Goal: Task Accomplishment & Management: Manage account settings

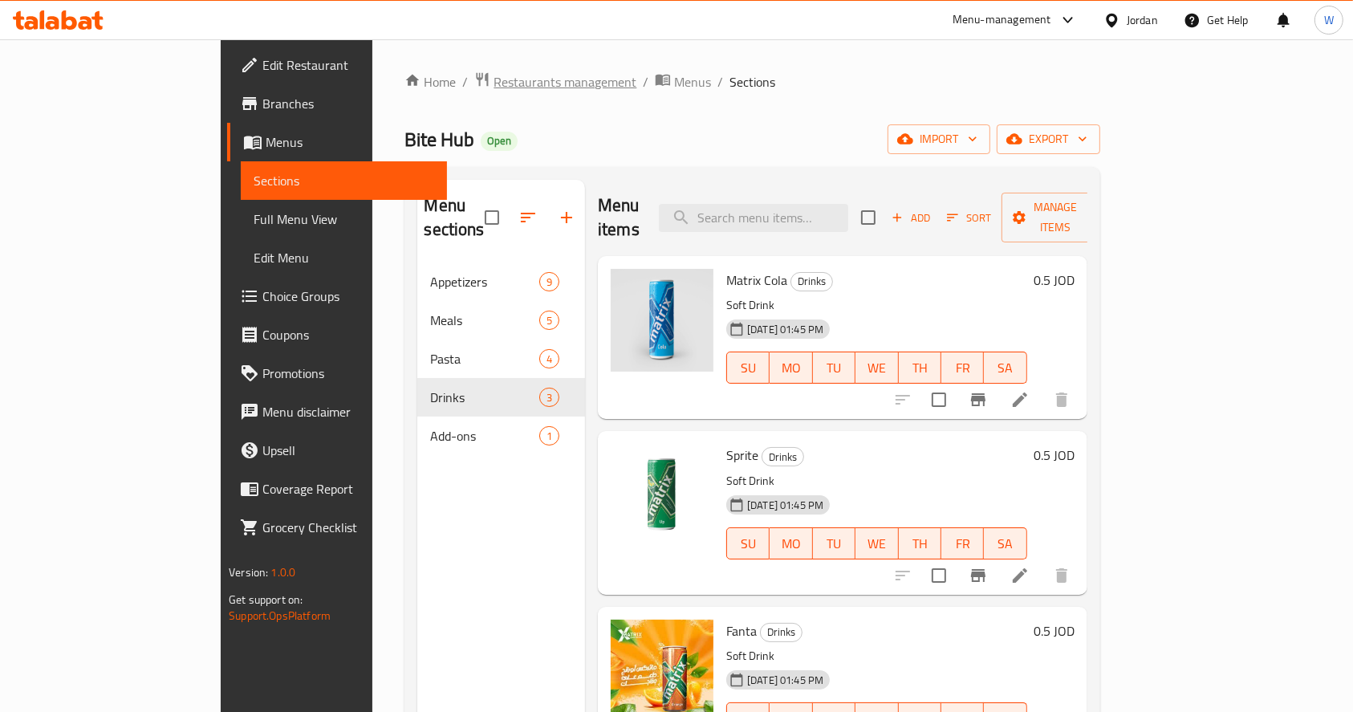
drag, startPoint x: 0, startPoint y: 0, endPoint x: 411, endPoint y: 83, distance: 419.1
click at [494, 83] on span "Restaurants management" at bounding box center [565, 81] width 143 height 19
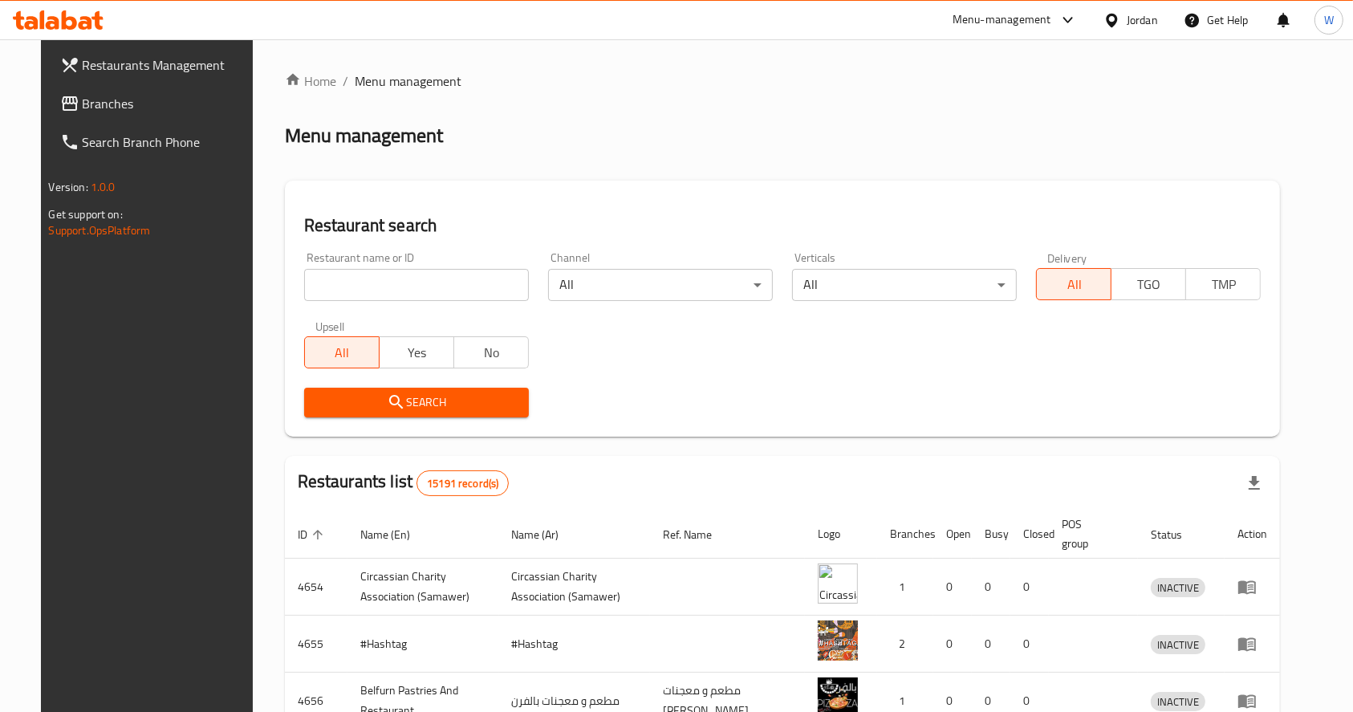
click at [366, 299] on input "search" at bounding box center [416, 285] width 225 height 32
type input "ل"
click button "Search" at bounding box center [416, 403] width 225 height 30
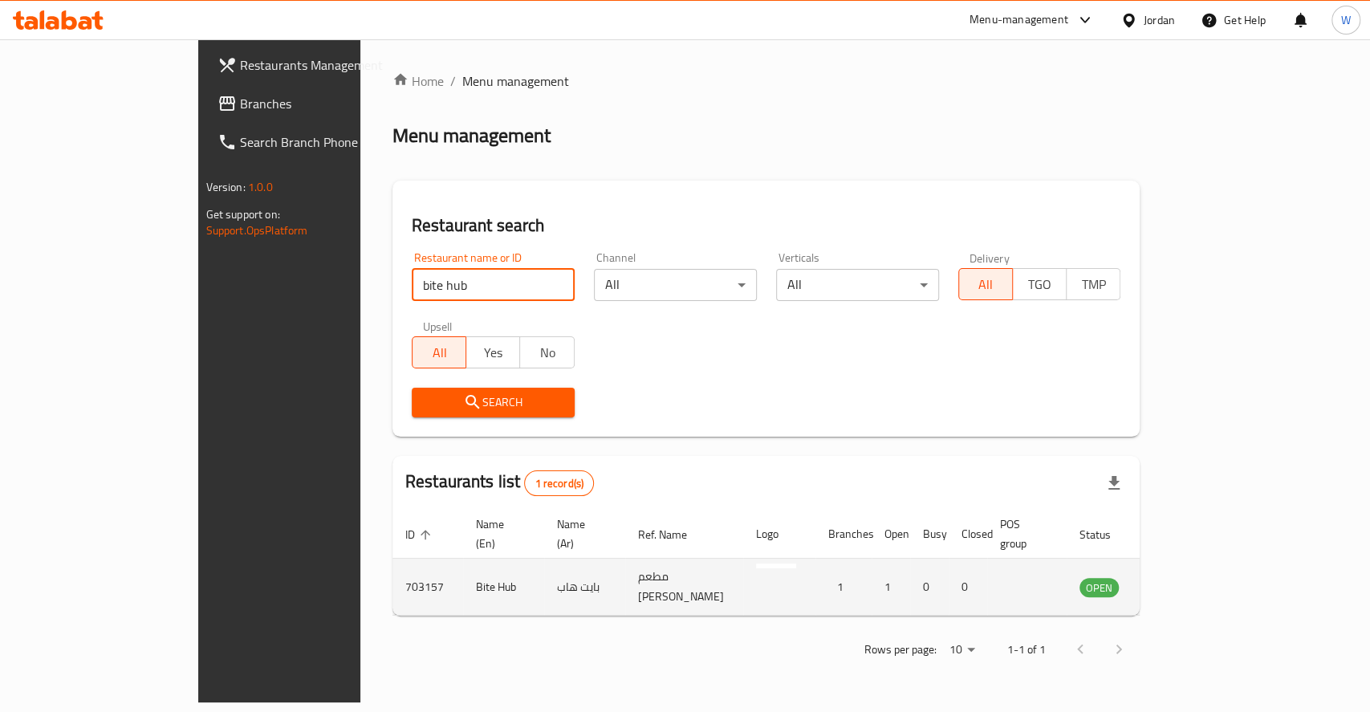
click at [463, 559] on td "Bite Hub" at bounding box center [503, 587] width 81 height 57
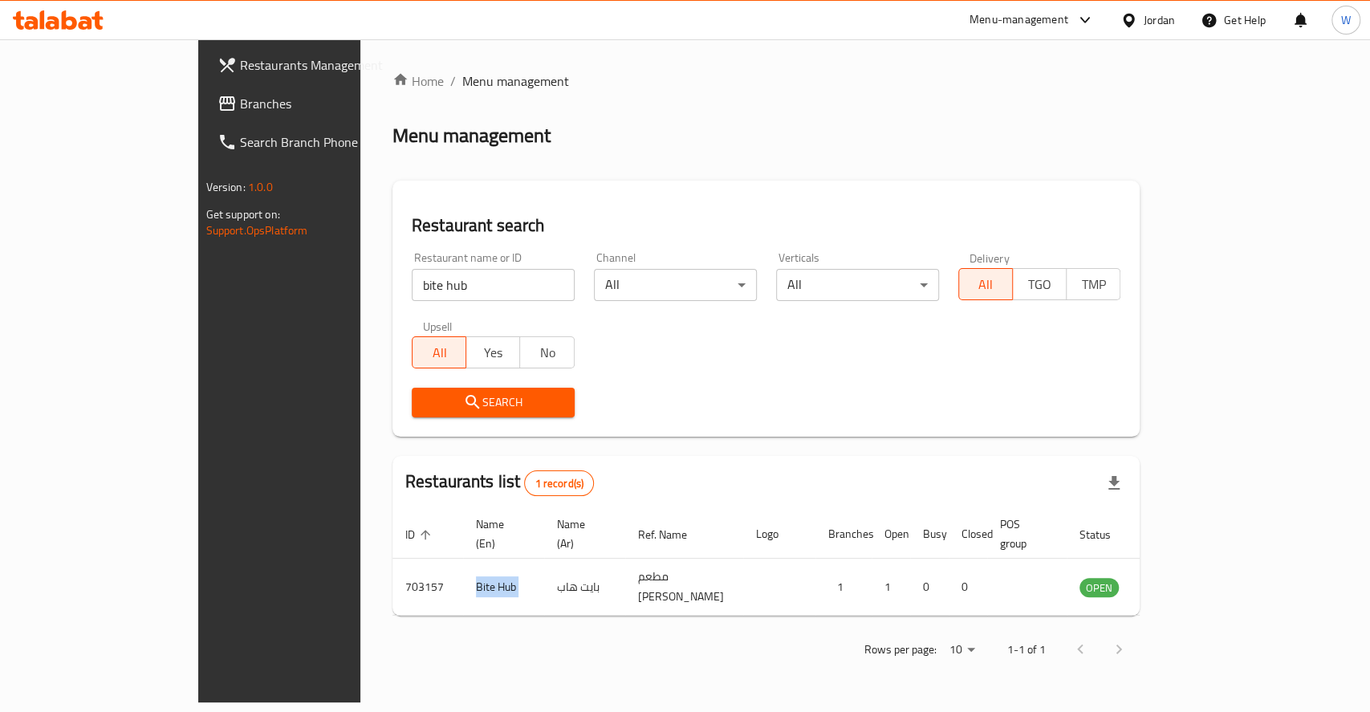
copy td "Bite Hub"
click at [412, 291] on input "bite hub" at bounding box center [493, 285] width 163 height 32
type input "ب لحم"
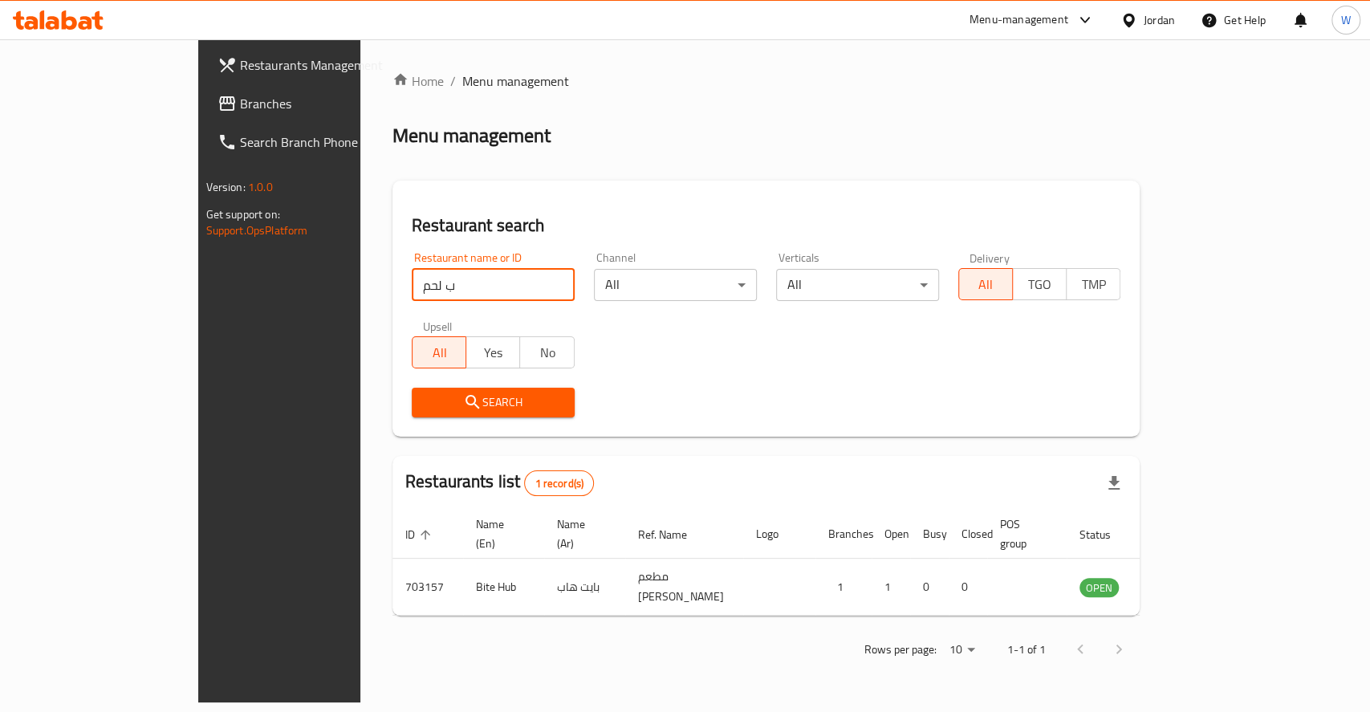
click button "Search" at bounding box center [493, 403] width 163 height 30
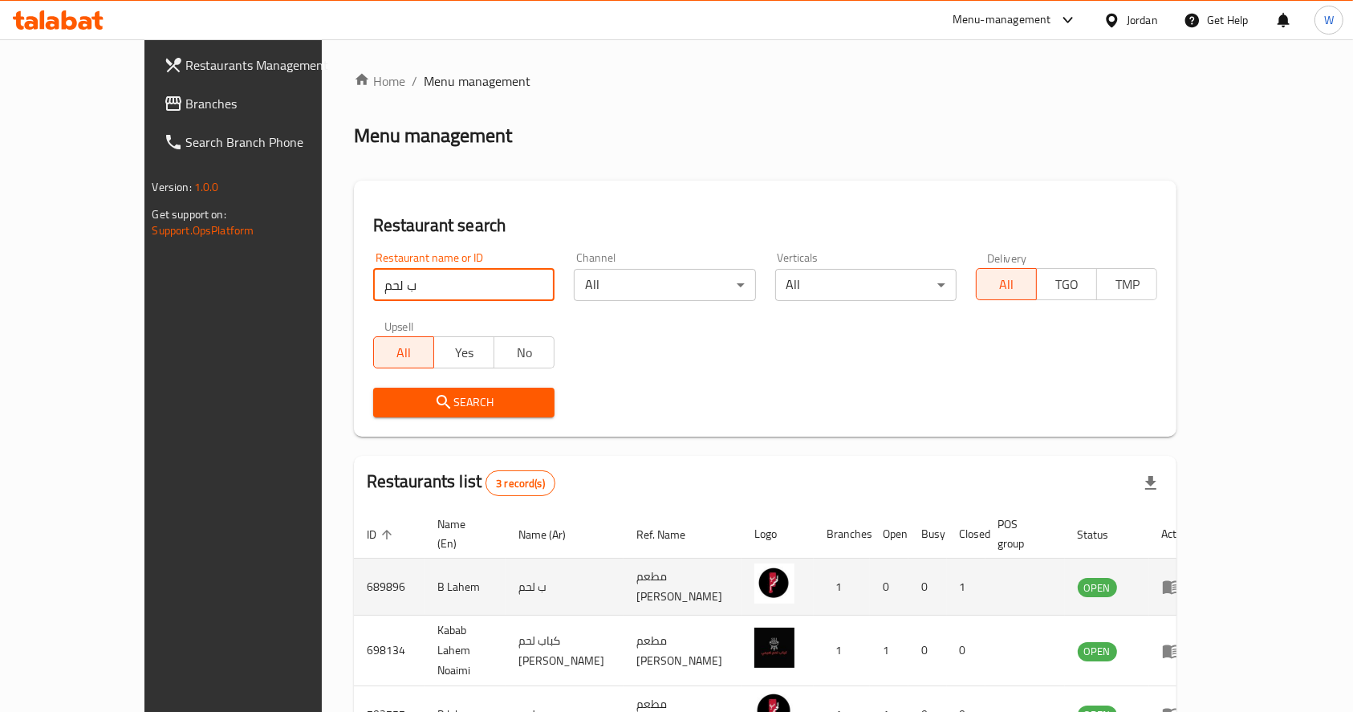
scroll to position [83, 0]
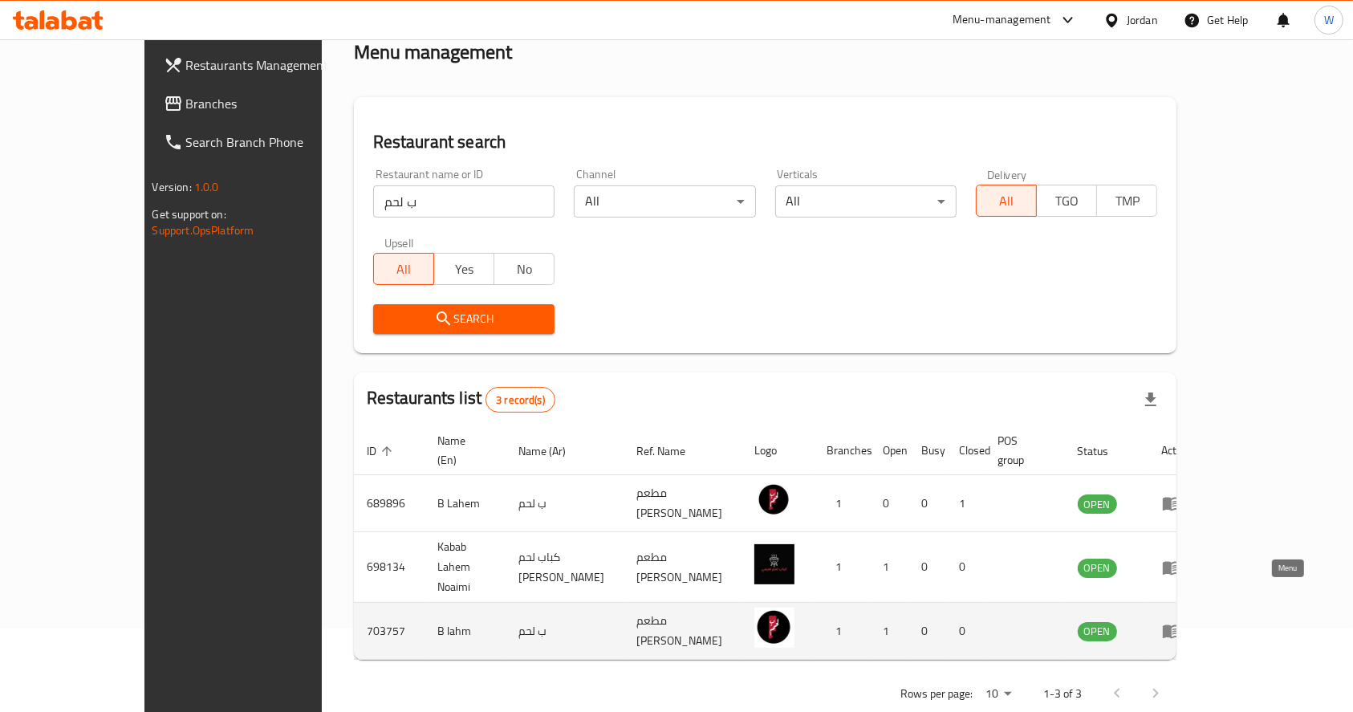
click at [1181, 621] on icon "enhanced table" at bounding box center [1171, 630] width 19 height 19
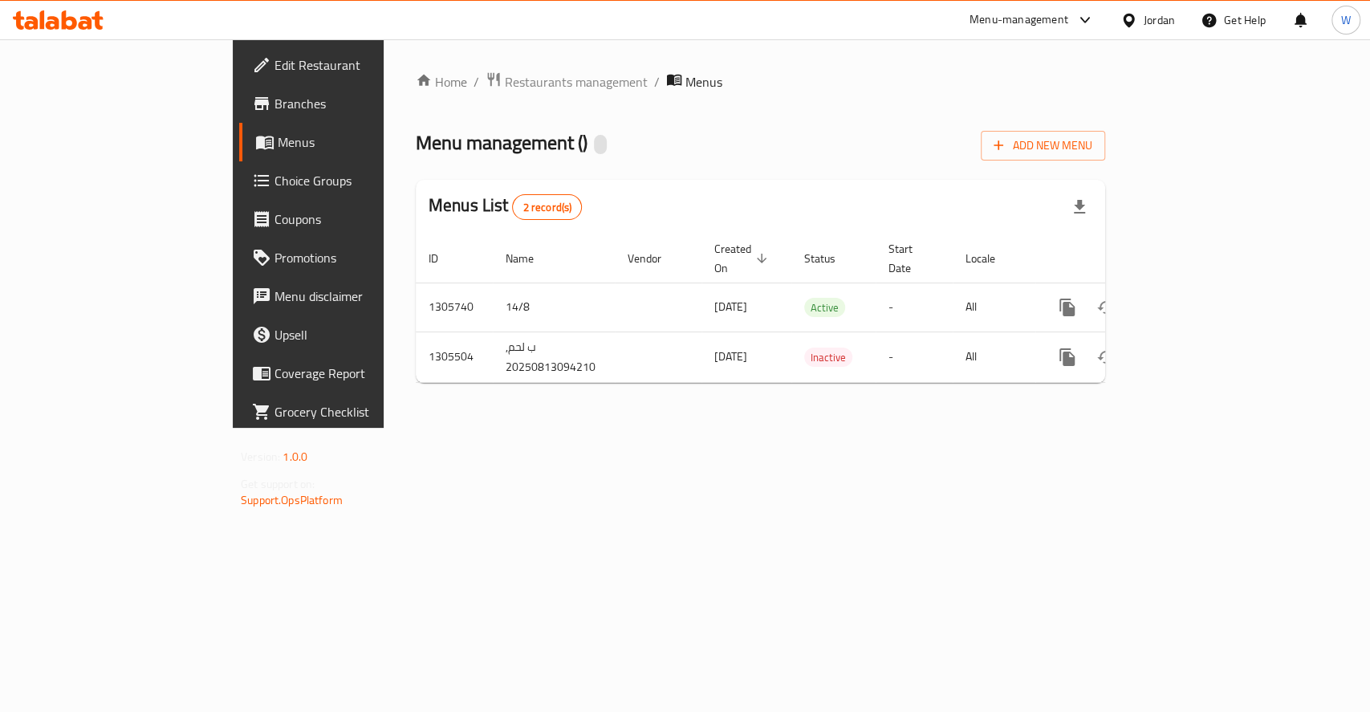
click at [274, 99] on span "Branches" at bounding box center [361, 103] width 174 height 19
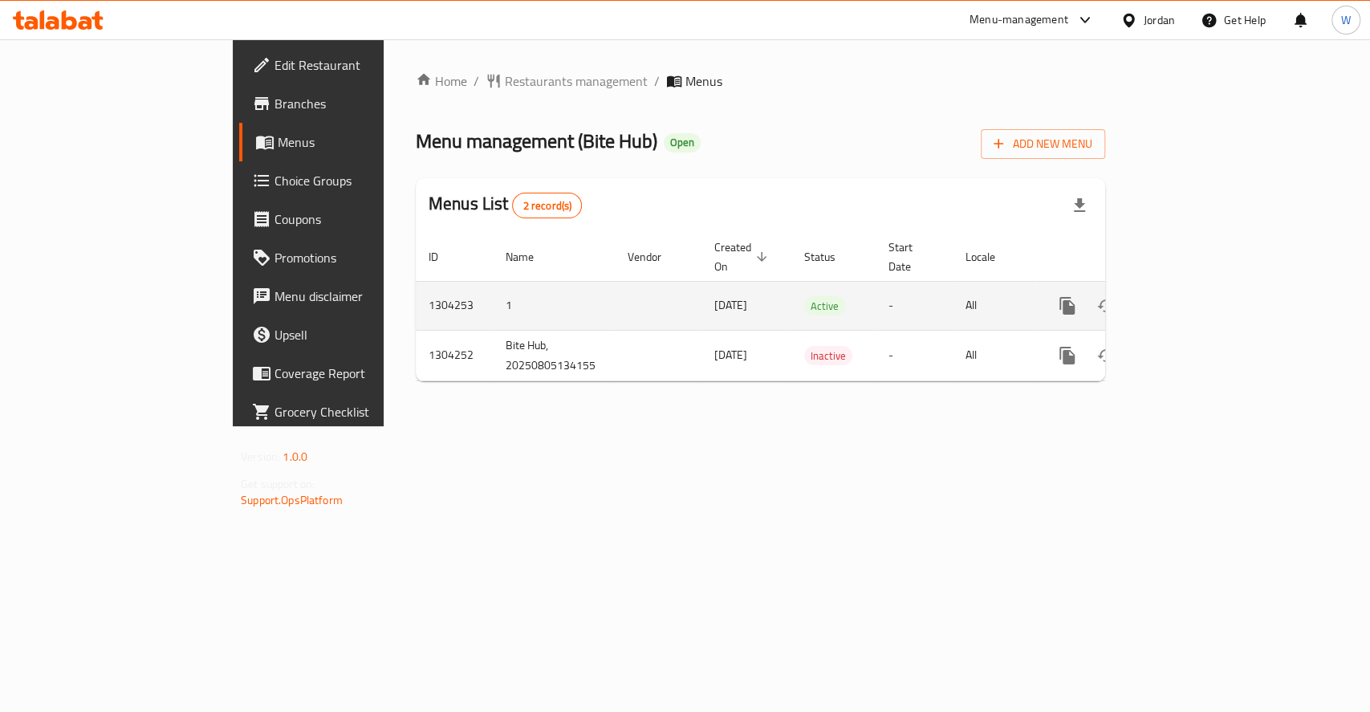
click at [1193, 296] on icon "enhanced table" at bounding box center [1182, 305] width 19 height 19
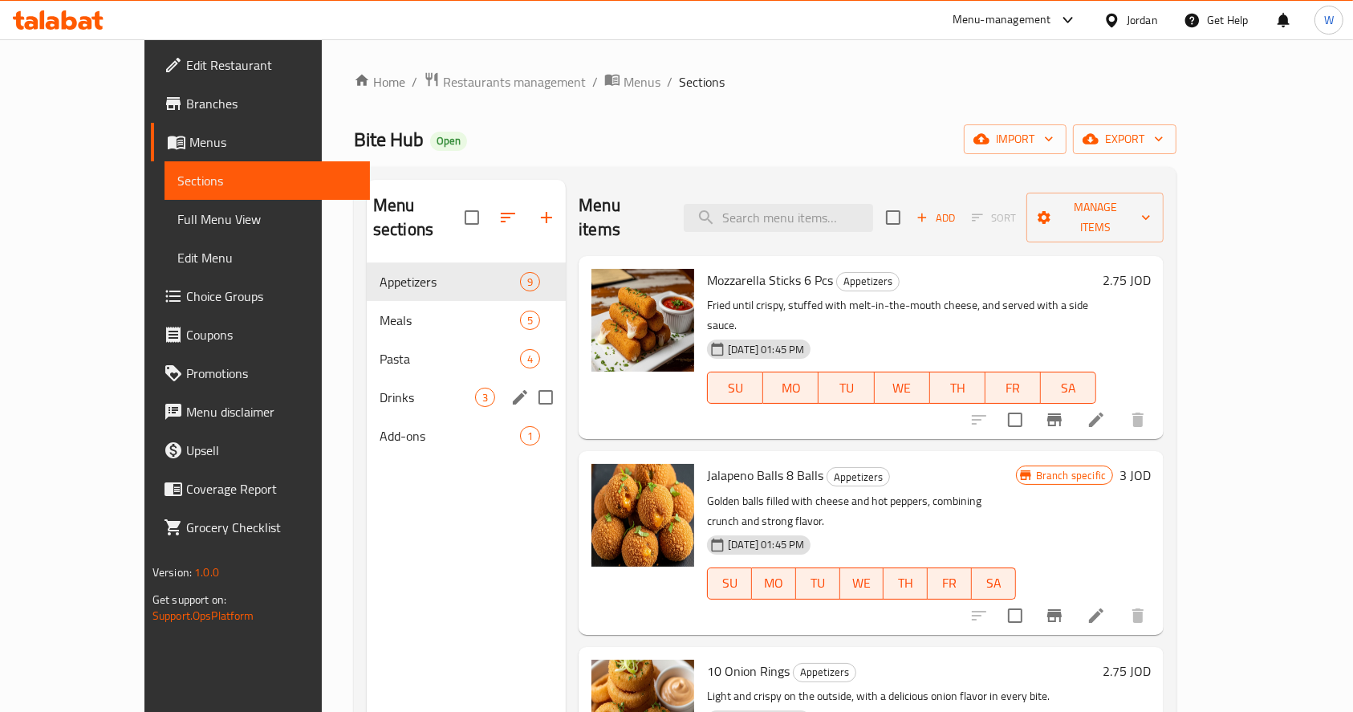
click at [367, 383] on div "Drinks 3" at bounding box center [466, 397] width 199 height 39
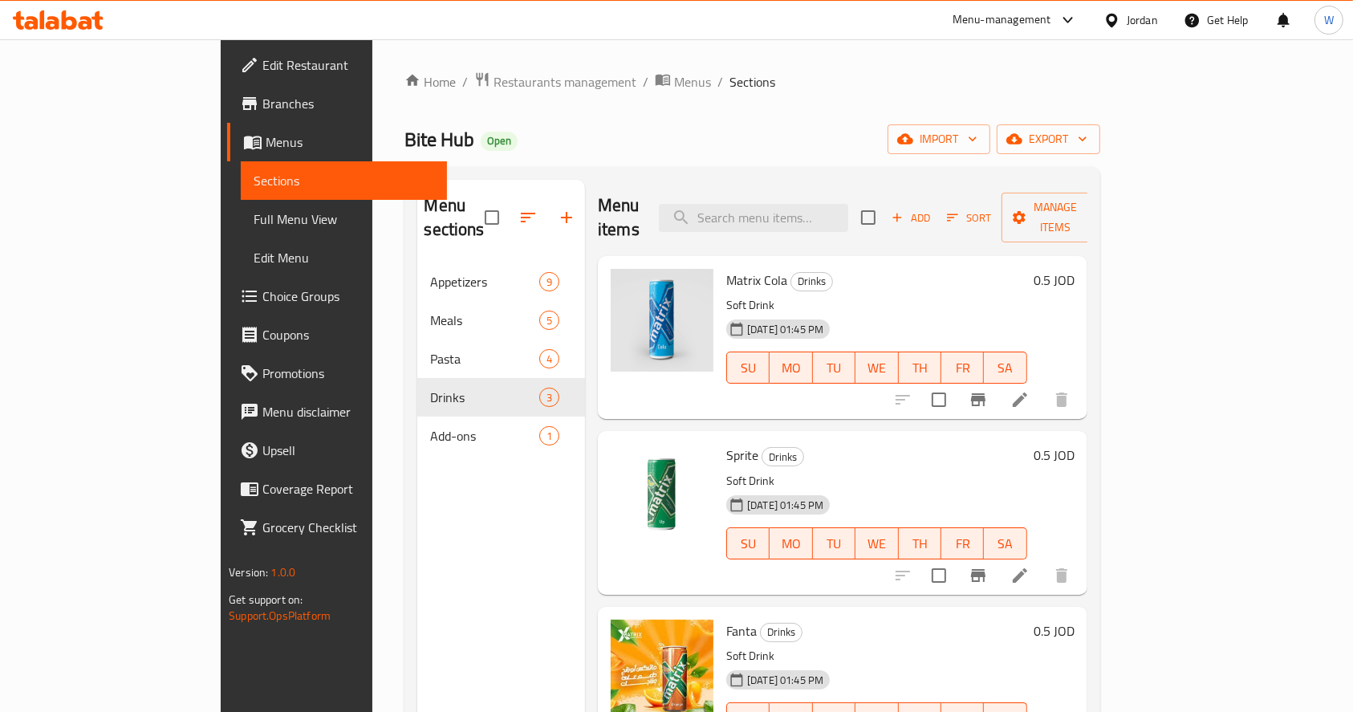
click at [1030, 390] on icon at bounding box center [1019, 399] width 19 height 19
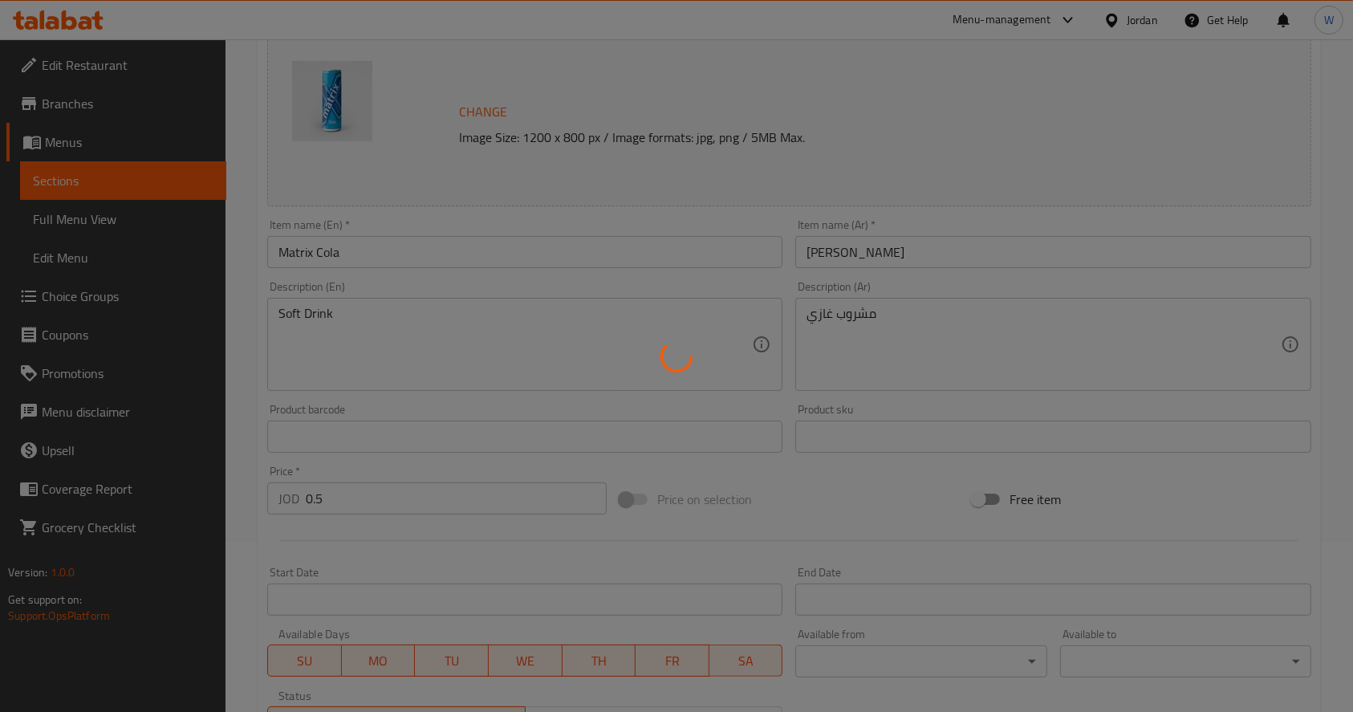
scroll to position [213, 0]
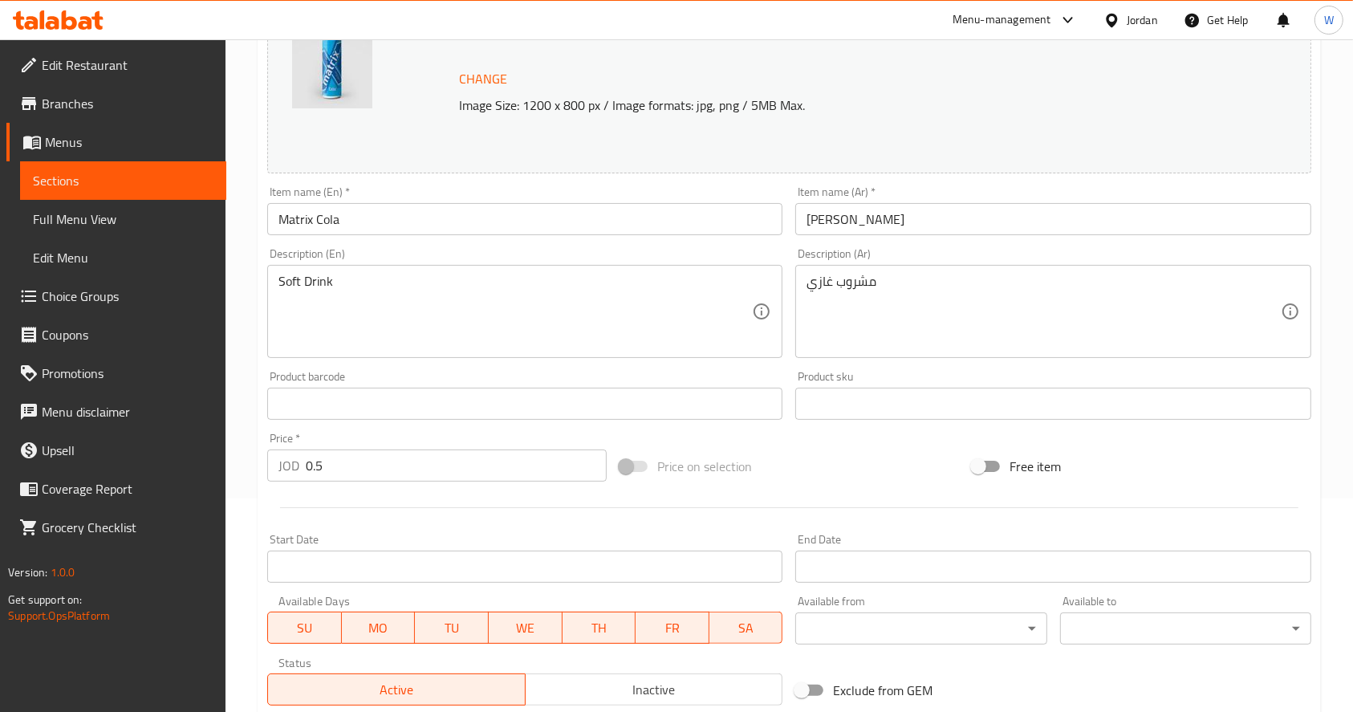
click at [358, 209] on input "Matrix Cola" at bounding box center [524, 219] width 515 height 32
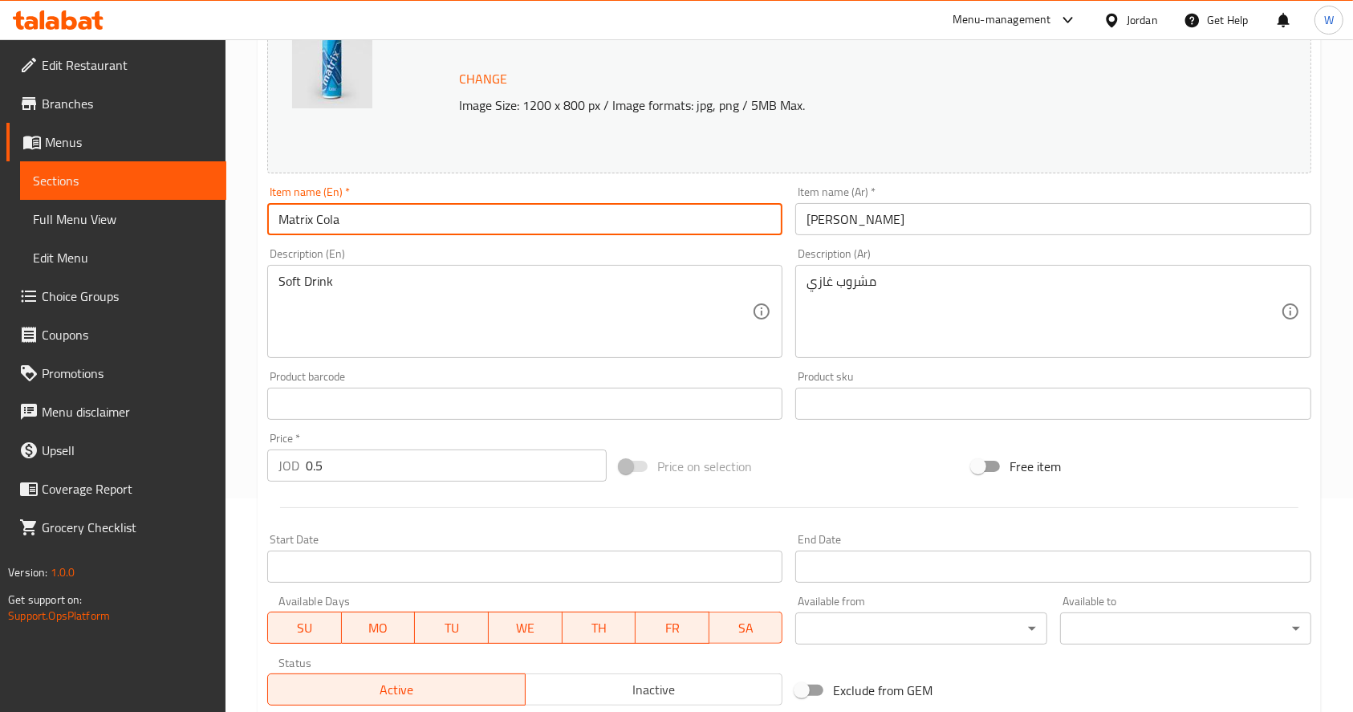
click at [358, 209] on input "Matrix Cola" at bounding box center [524, 219] width 515 height 32
type input "Matrix"
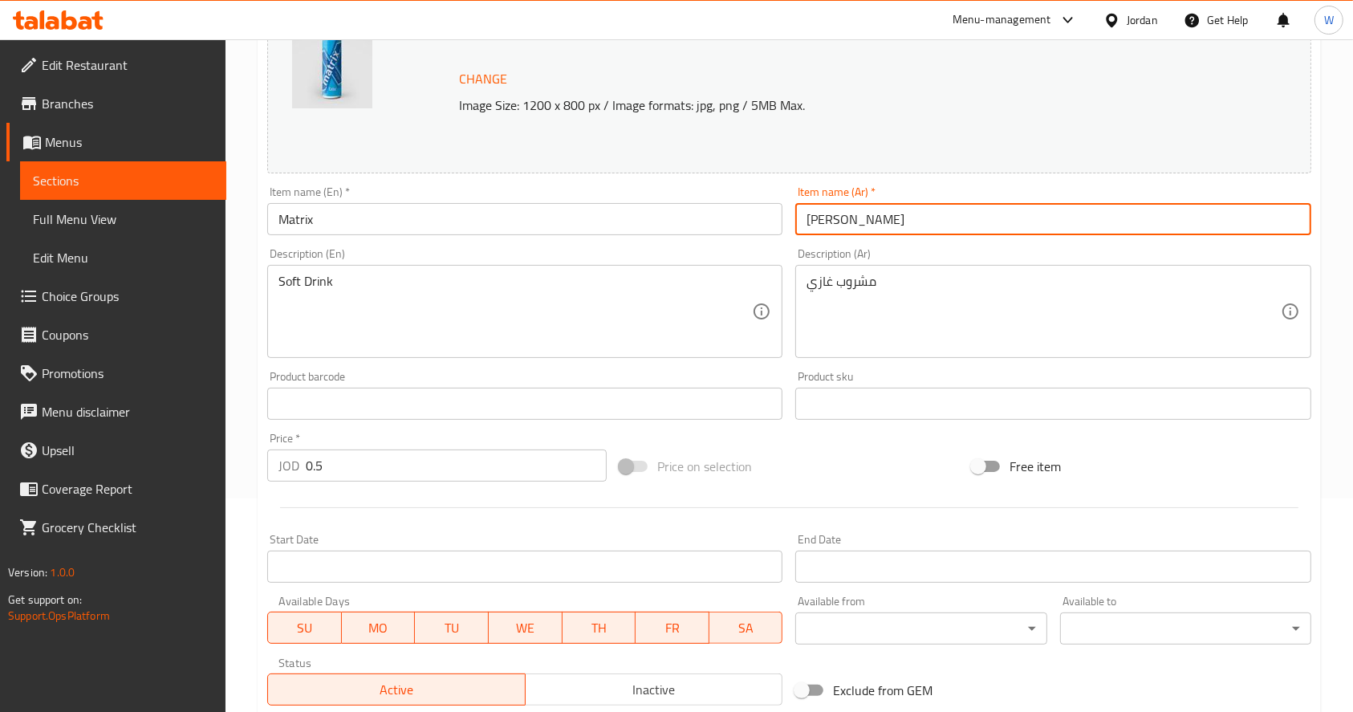
click at [822, 210] on input "[PERSON_NAME]" at bounding box center [1052, 219] width 515 height 32
click at [811, 213] on input "[PERSON_NAME]" at bounding box center [1052, 219] width 515 height 32
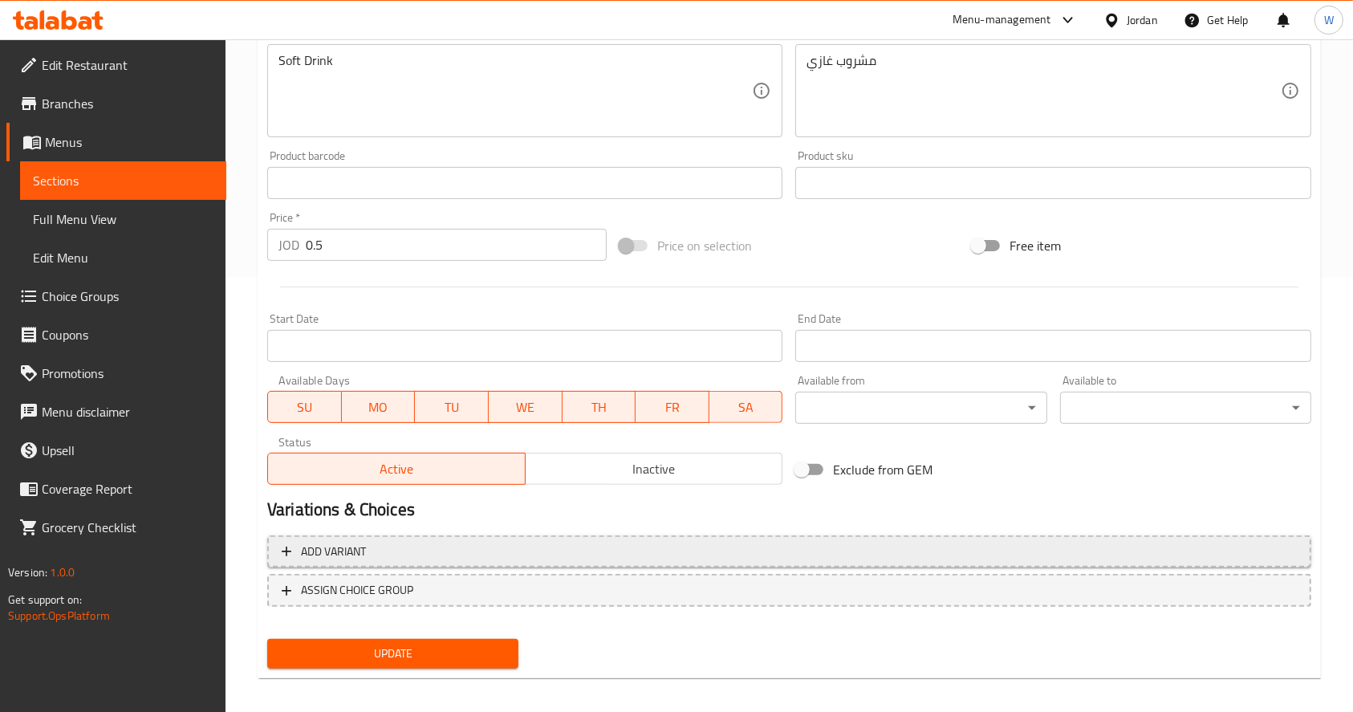
scroll to position [445, 0]
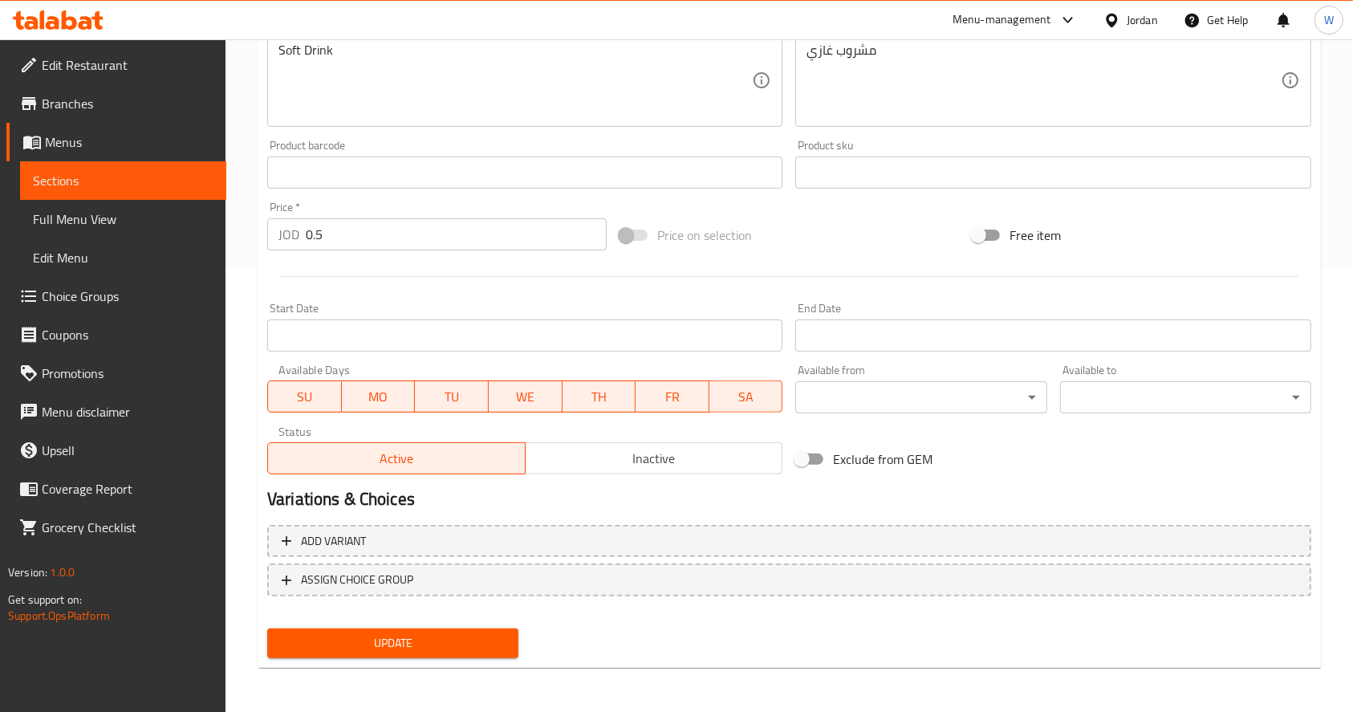
type input "ماتريكس"
click at [393, 628] on button "Update" at bounding box center [392, 643] width 251 height 30
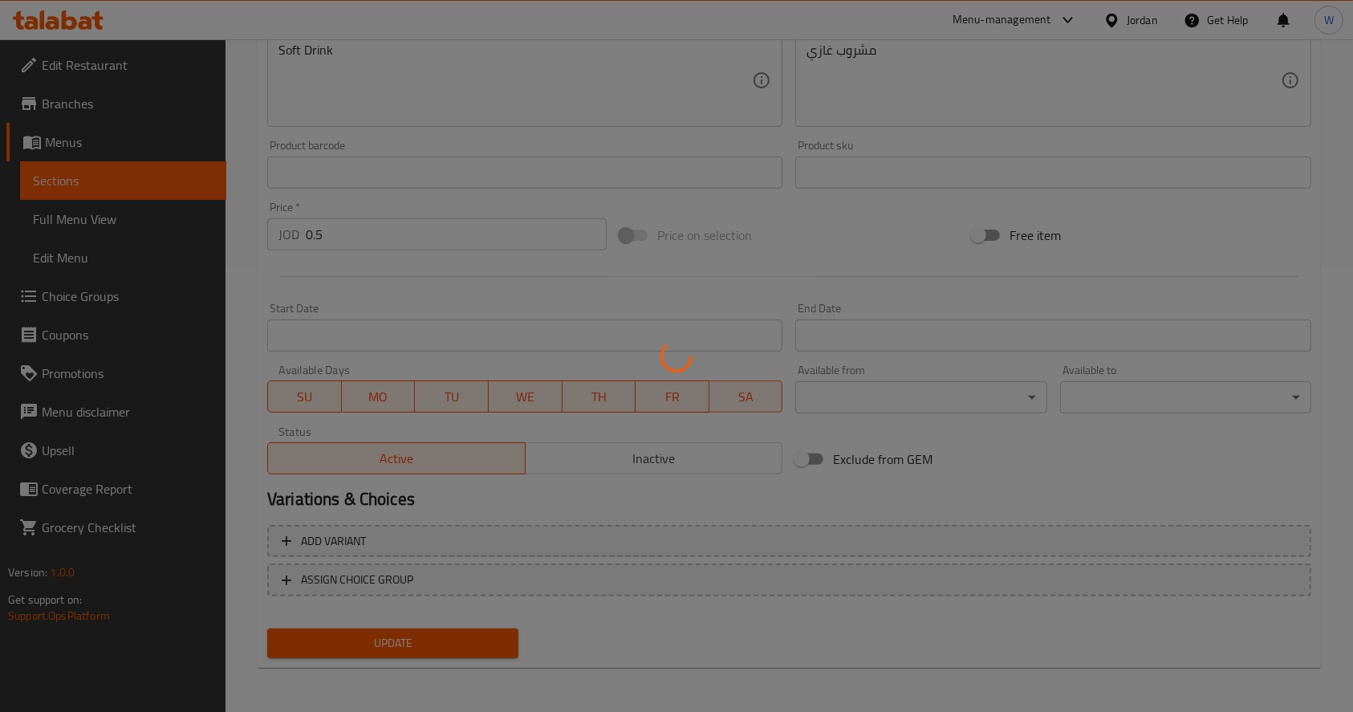
scroll to position [0, 0]
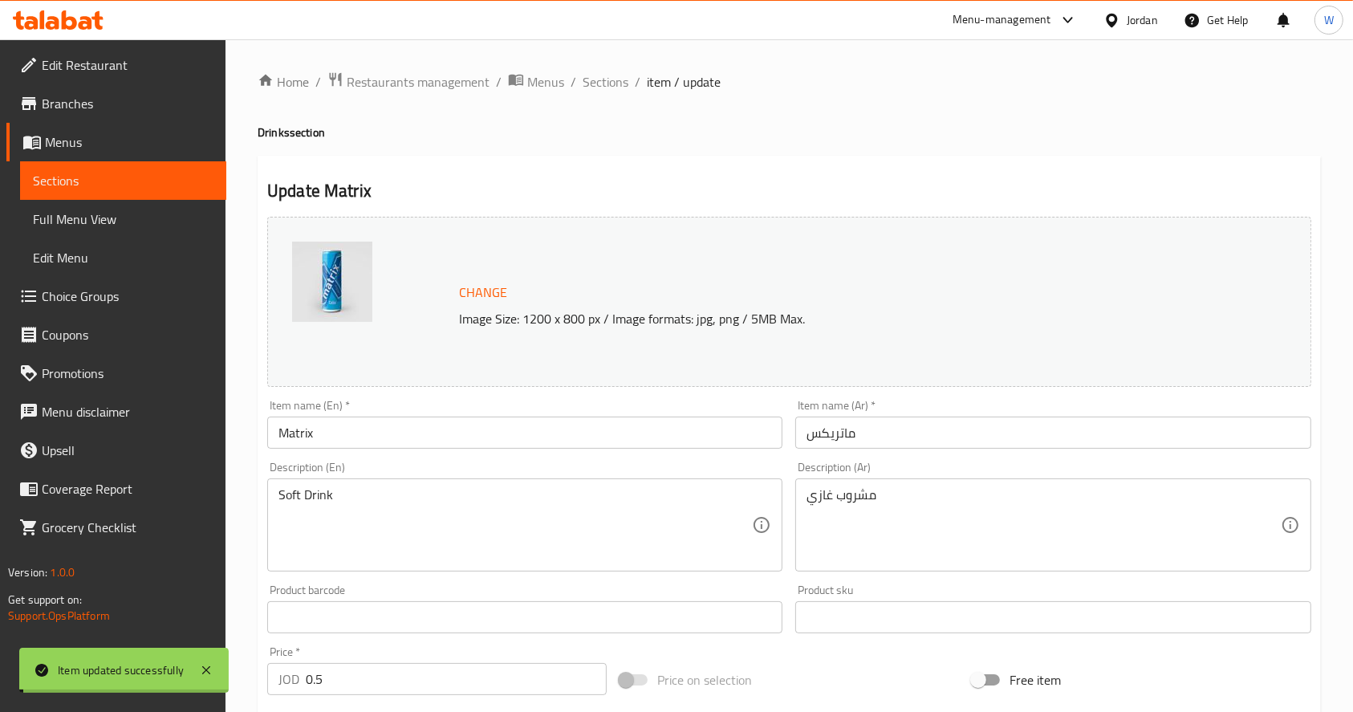
click at [599, 75] on span "Sections" at bounding box center [606, 81] width 46 height 19
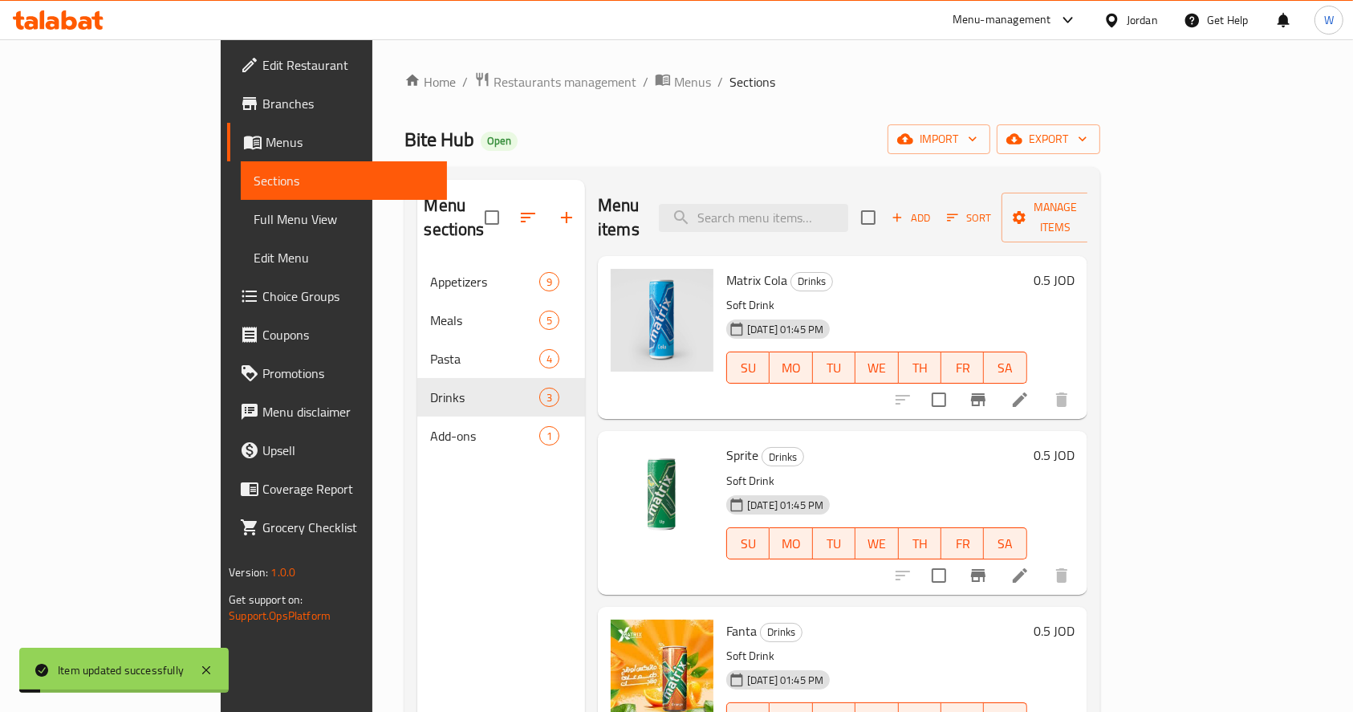
scroll to position [107, 0]
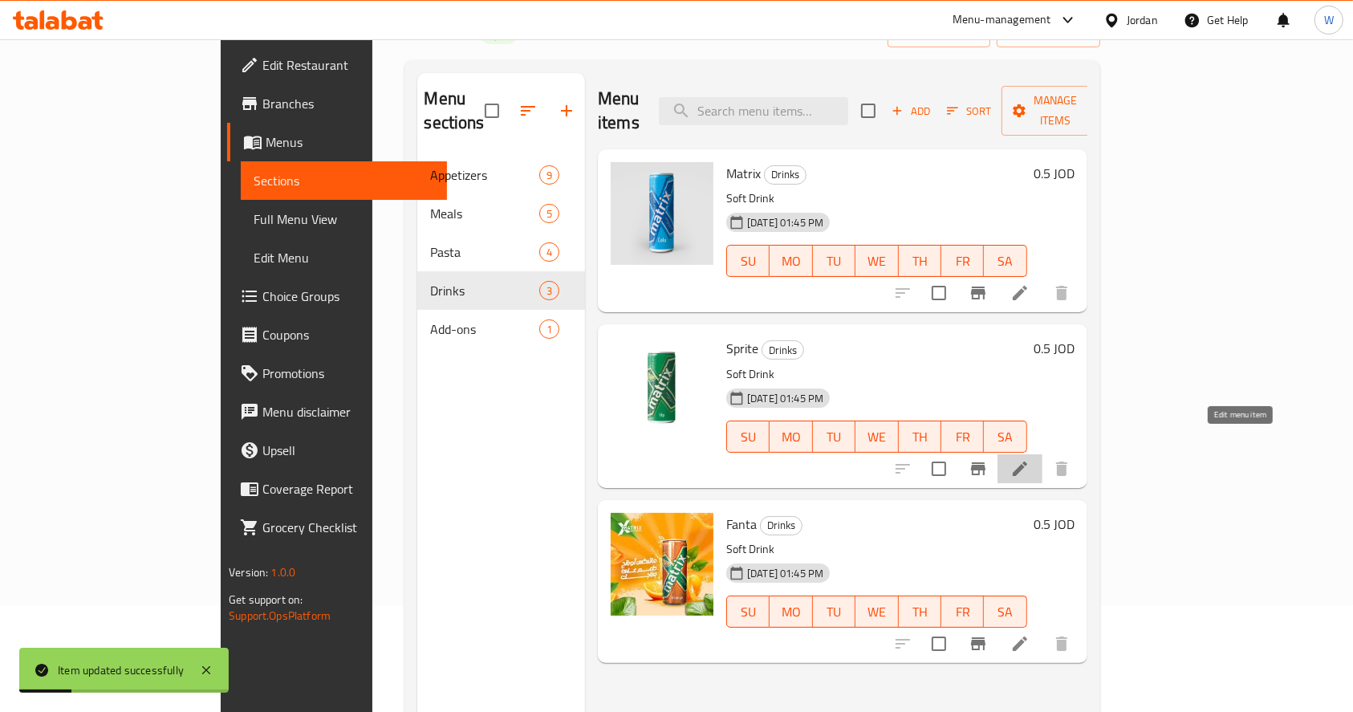
click at [1030, 459] on icon at bounding box center [1019, 468] width 19 height 19
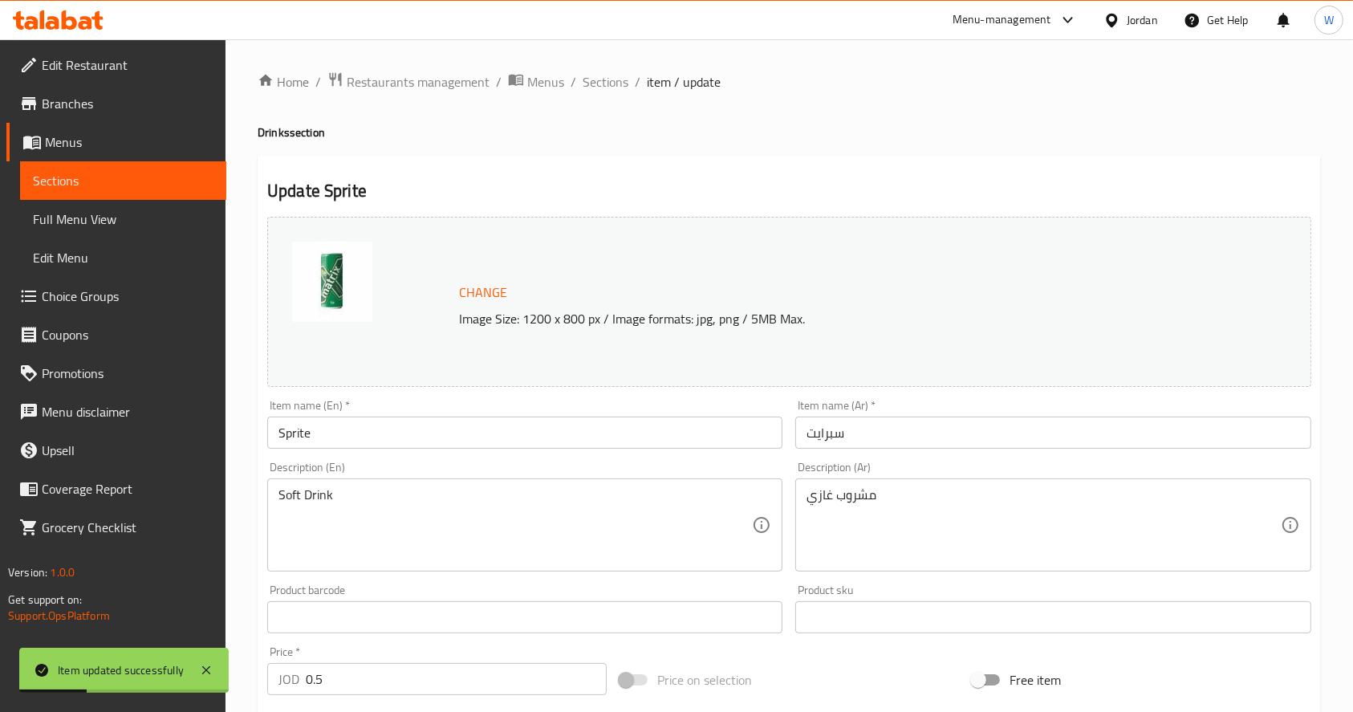
click at [384, 437] on input "Sprite" at bounding box center [524, 433] width 515 height 32
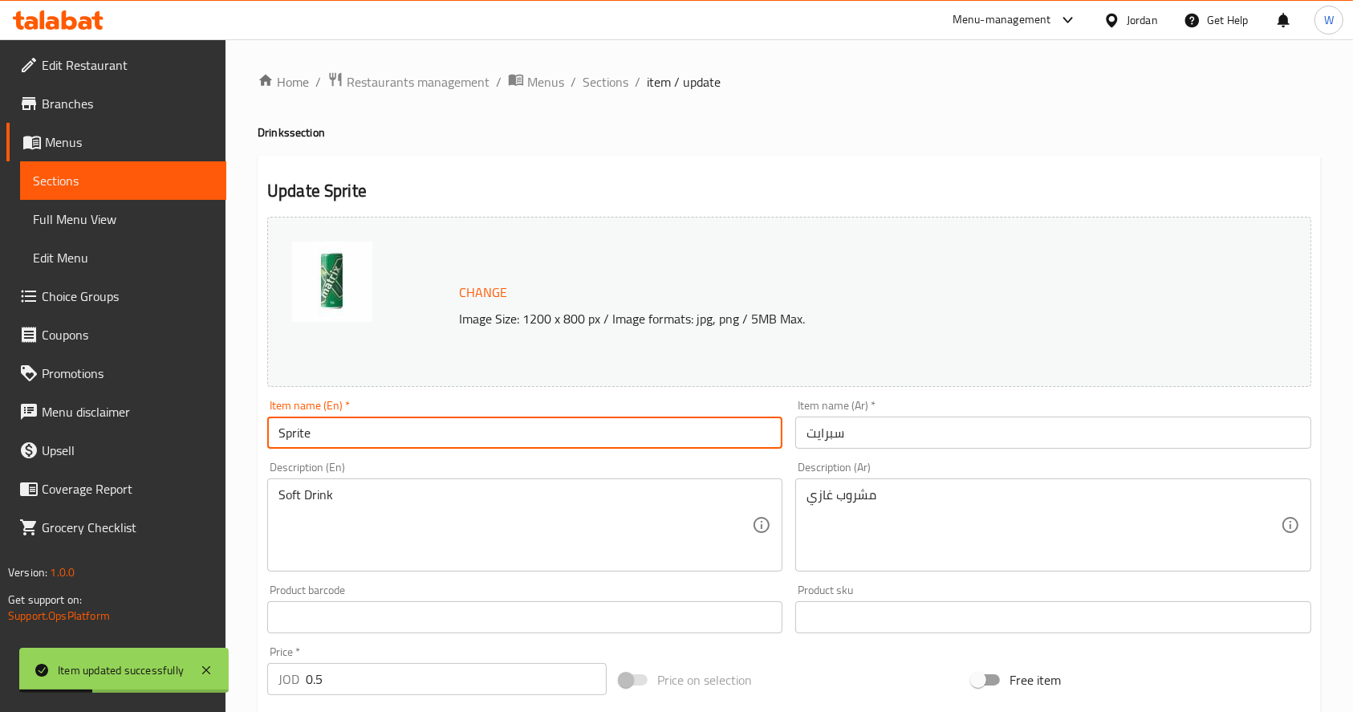
click at [384, 437] on input "Sprite" at bounding box center [524, 433] width 515 height 32
type input "Matrix Up"
click at [851, 440] on input "سبرايت" at bounding box center [1052, 433] width 515 height 32
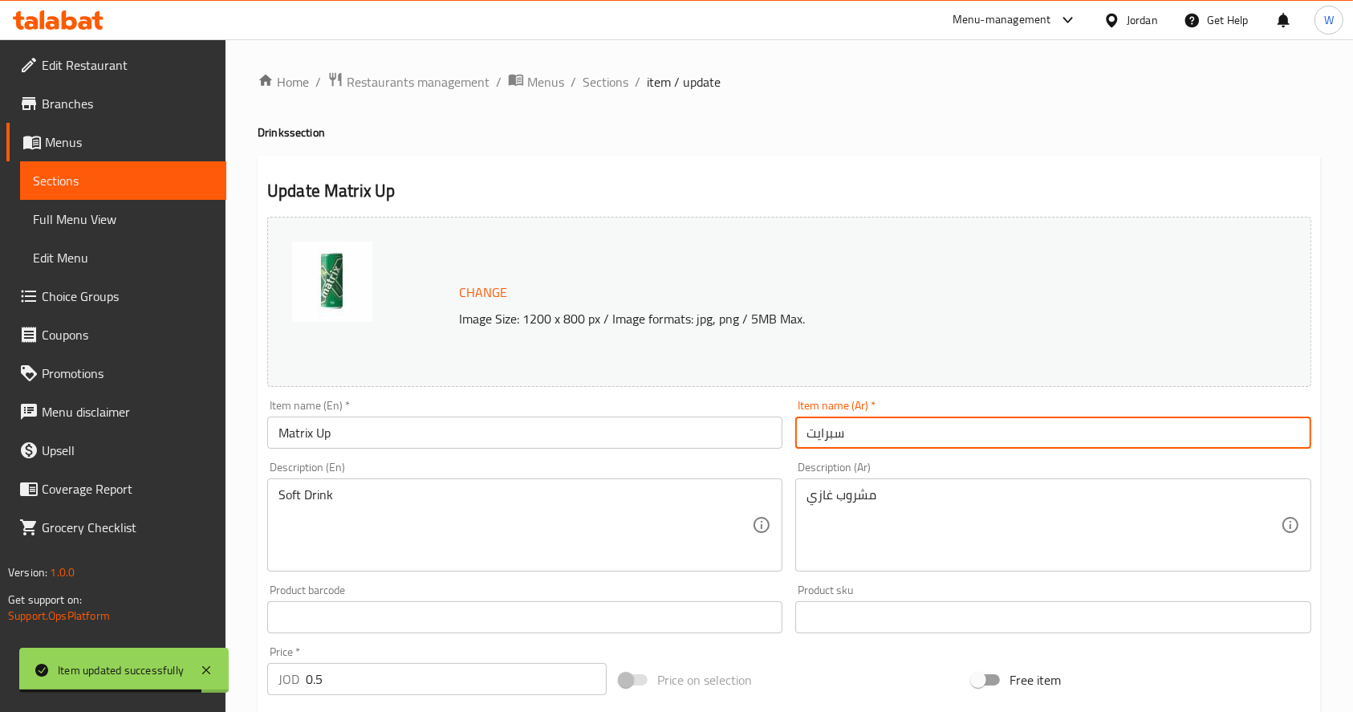
click at [851, 440] on input "سبرايت" at bounding box center [1052, 433] width 515 height 32
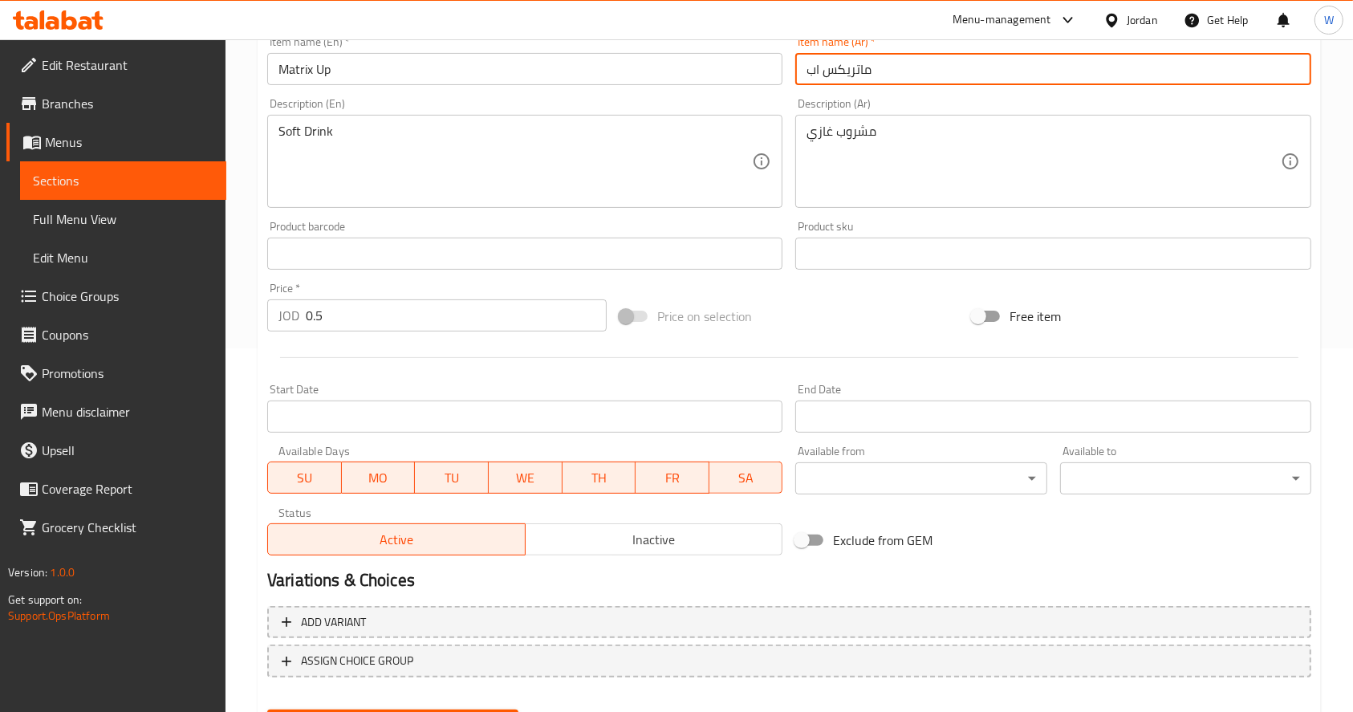
scroll to position [445, 0]
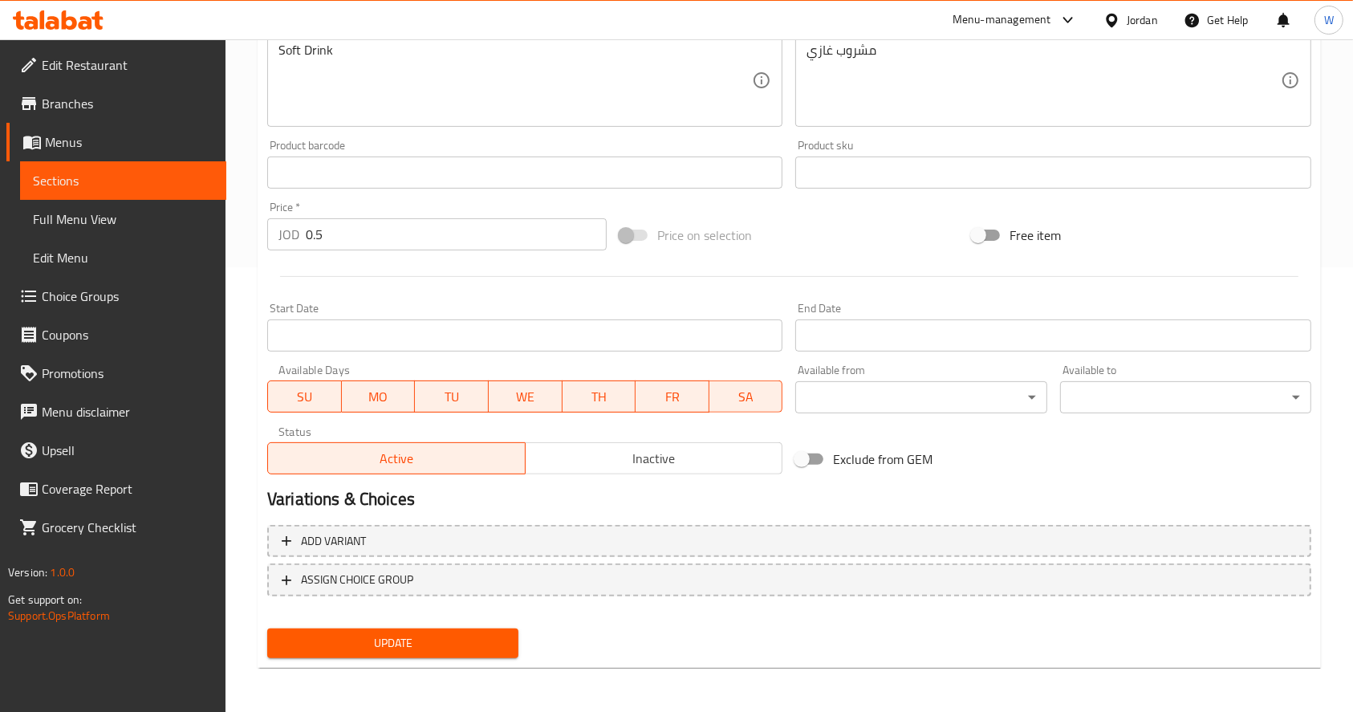
type input "ماتريكس اب"
click at [401, 648] on span "Update" at bounding box center [393, 643] width 226 height 20
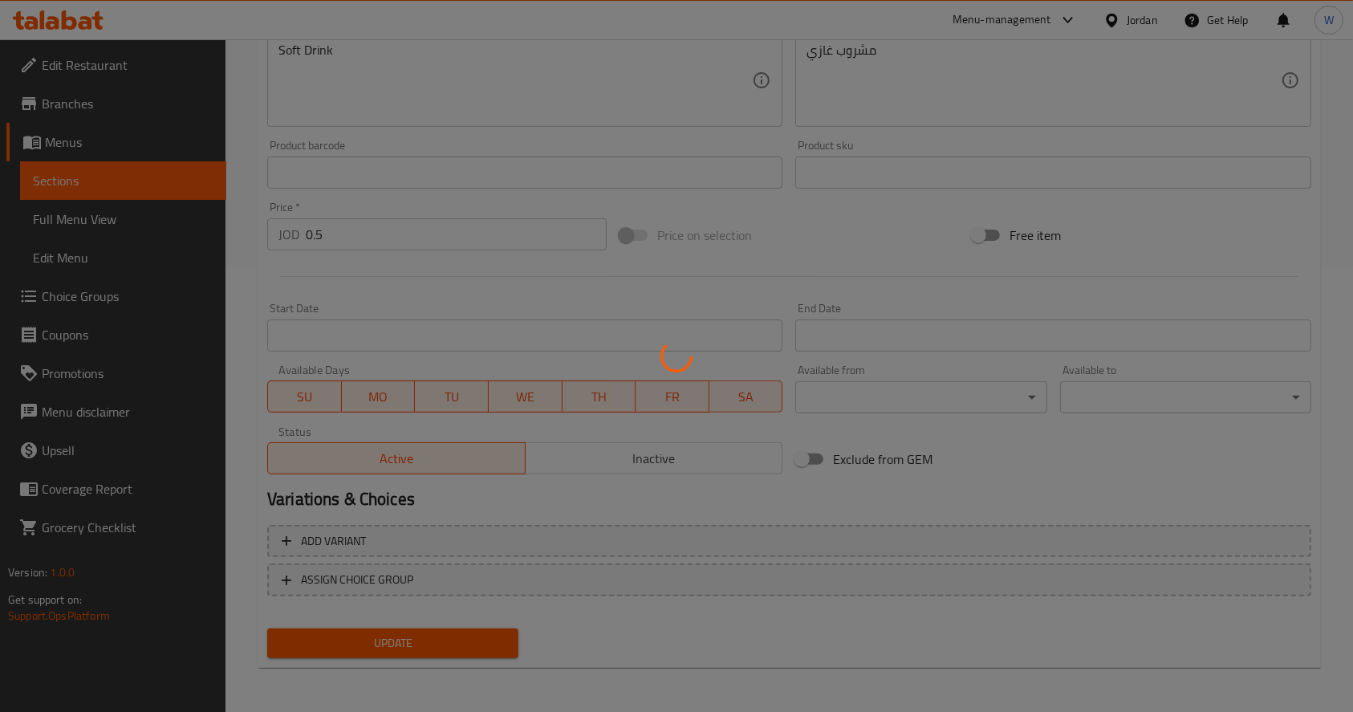
scroll to position [0, 0]
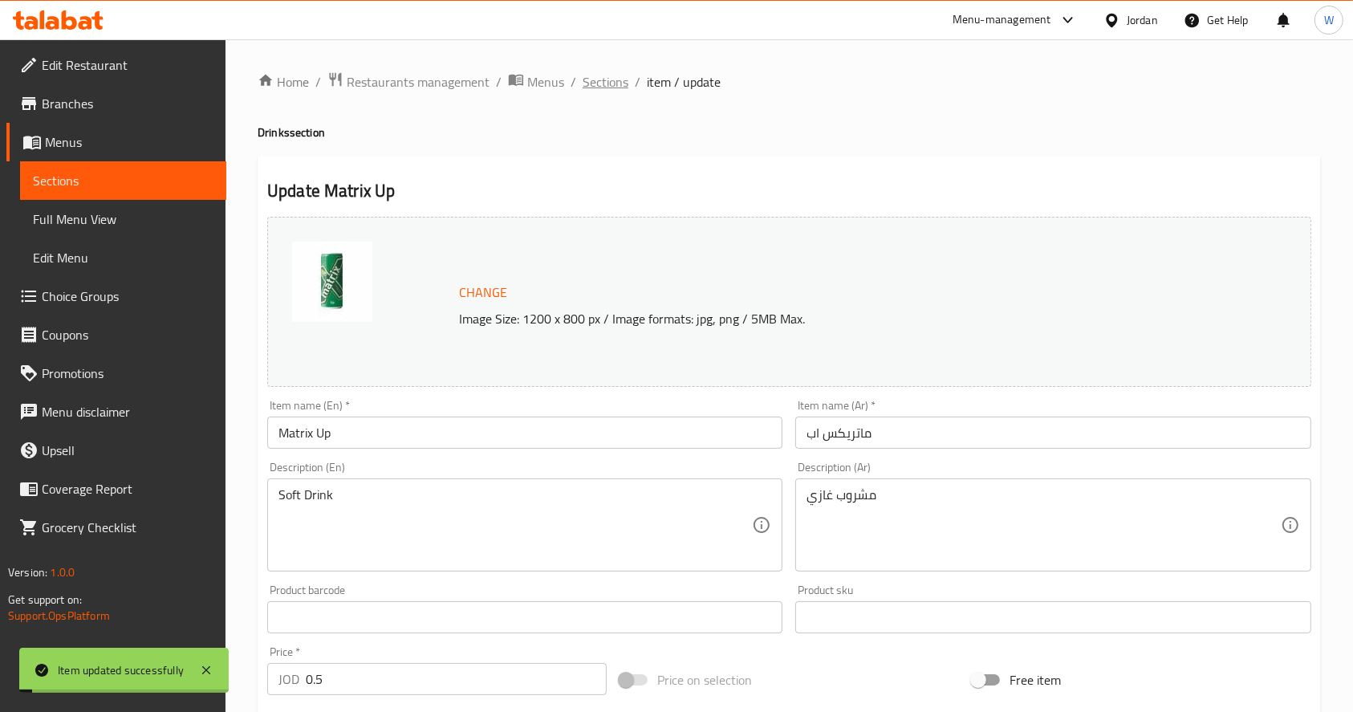
click at [613, 83] on span "Sections" at bounding box center [606, 81] width 46 height 19
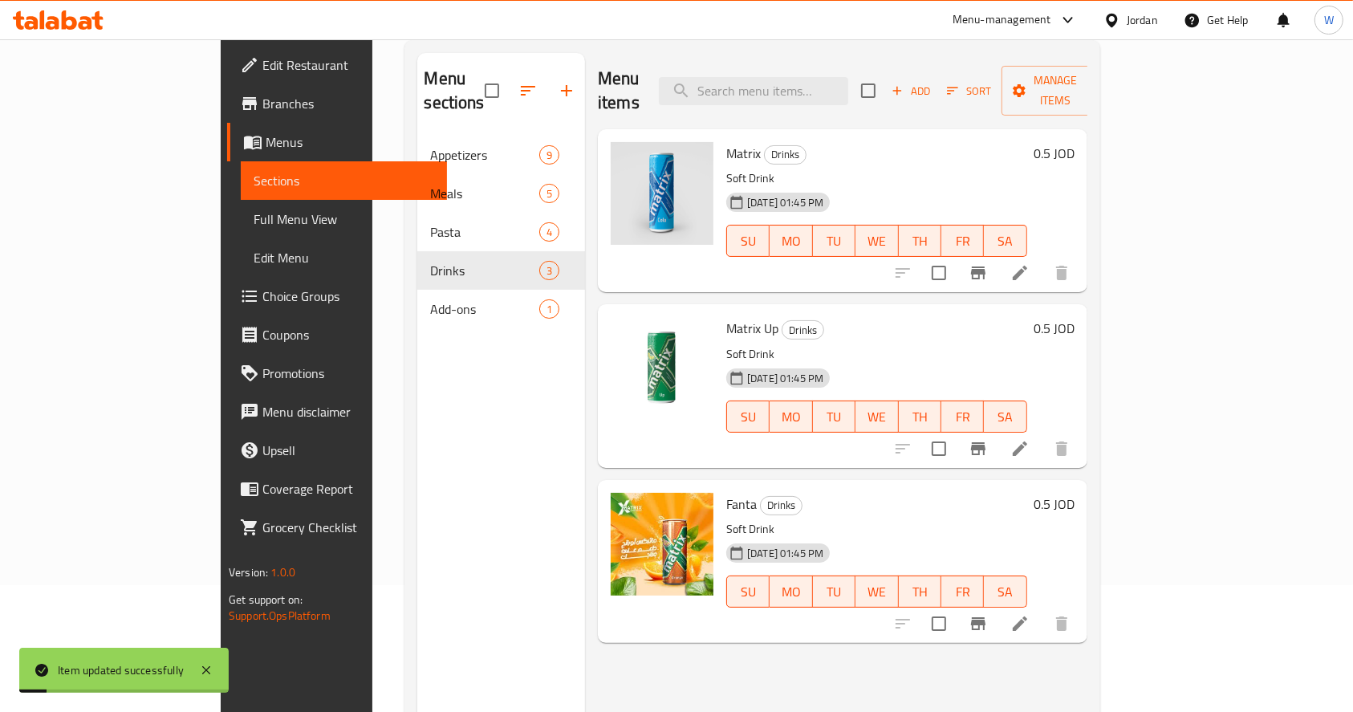
scroll to position [225, 0]
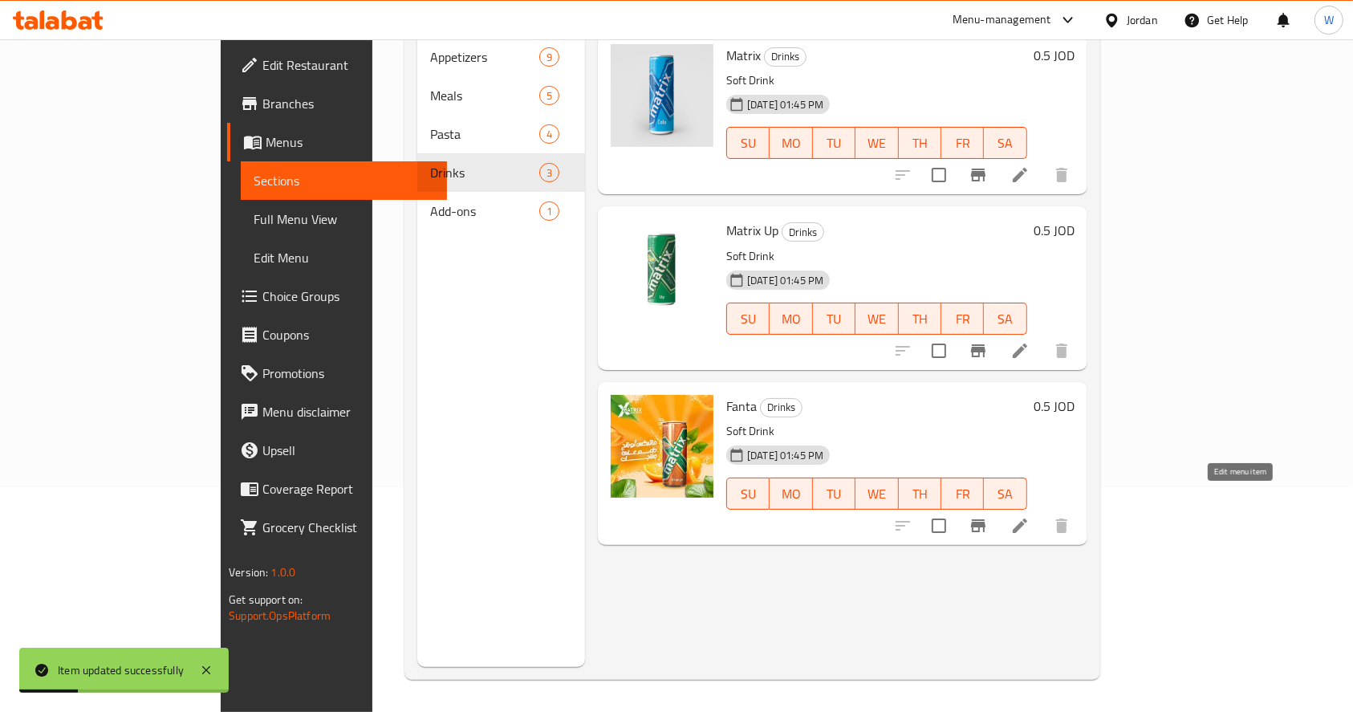
click at [1030, 516] on icon at bounding box center [1019, 525] width 19 height 19
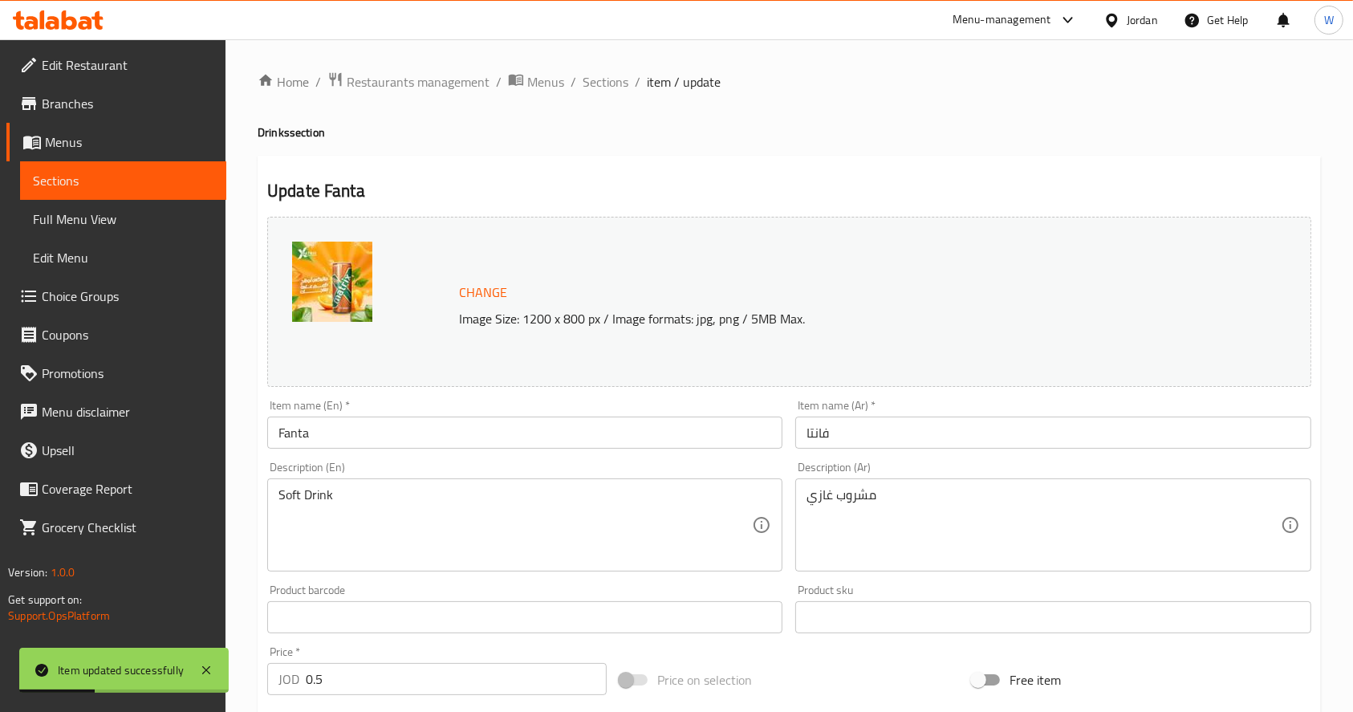
click at [410, 439] on input "Fanta" at bounding box center [524, 433] width 515 height 32
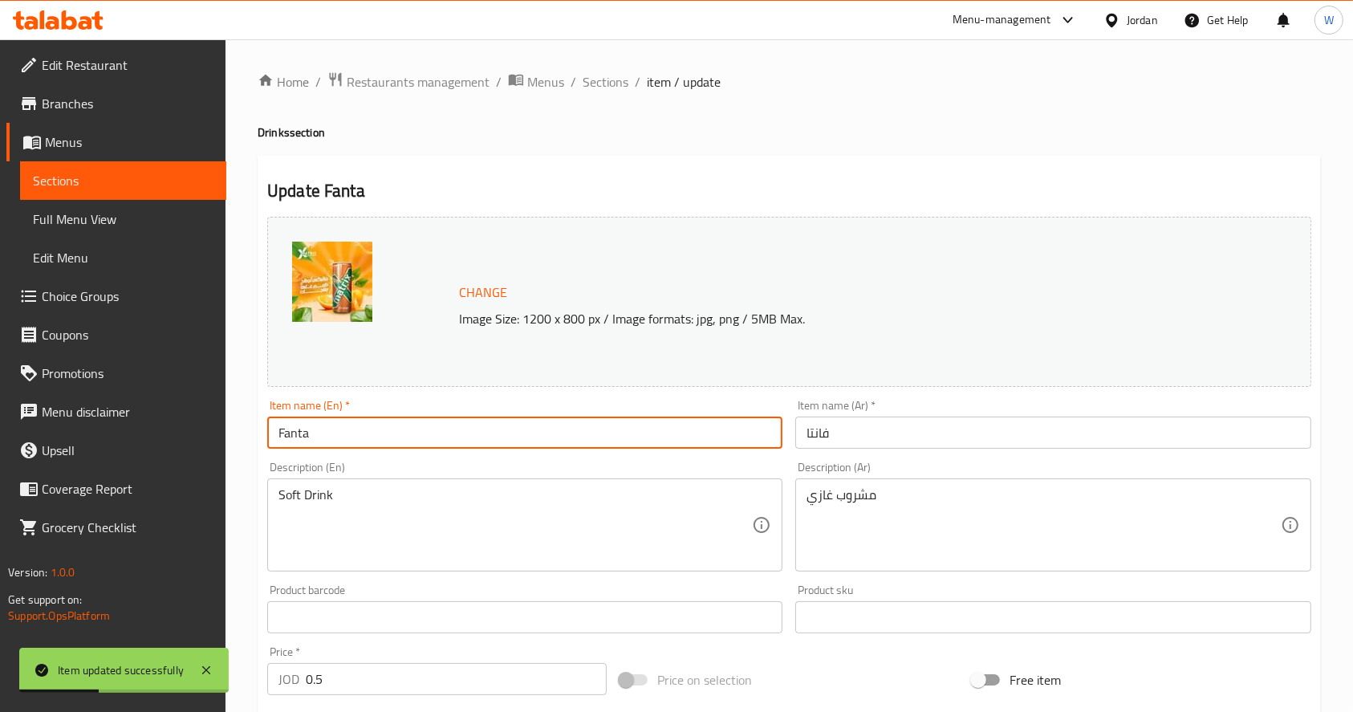
click at [410, 439] on input "Fanta" at bounding box center [524, 433] width 515 height 32
click at [439, 441] on input "Matrix [PERSON_NAME]" at bounding box center [524, 433] width 515 height 32
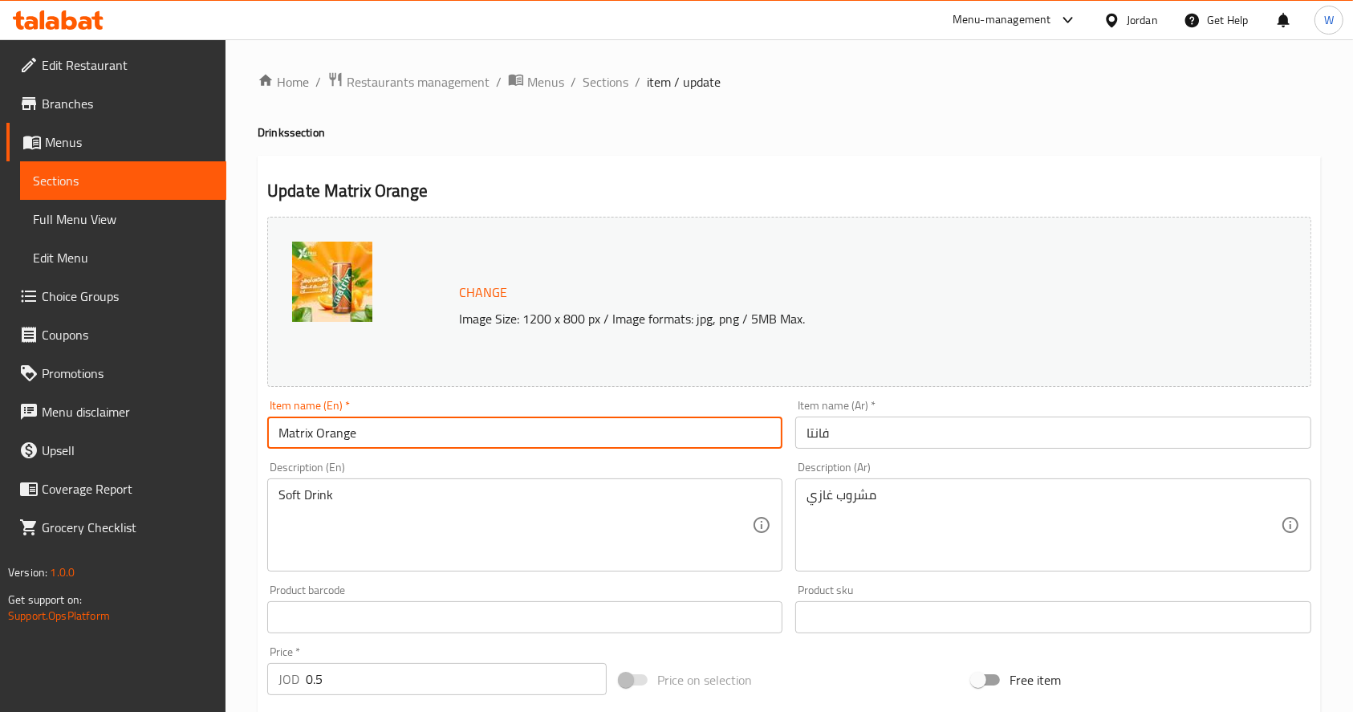
type input "Matrix Orange"
click at [895, 411] on div "Item name (Ar)   * فانتا Item name (Ar) *" at bounding box center [1052, 424] width 515 height 49
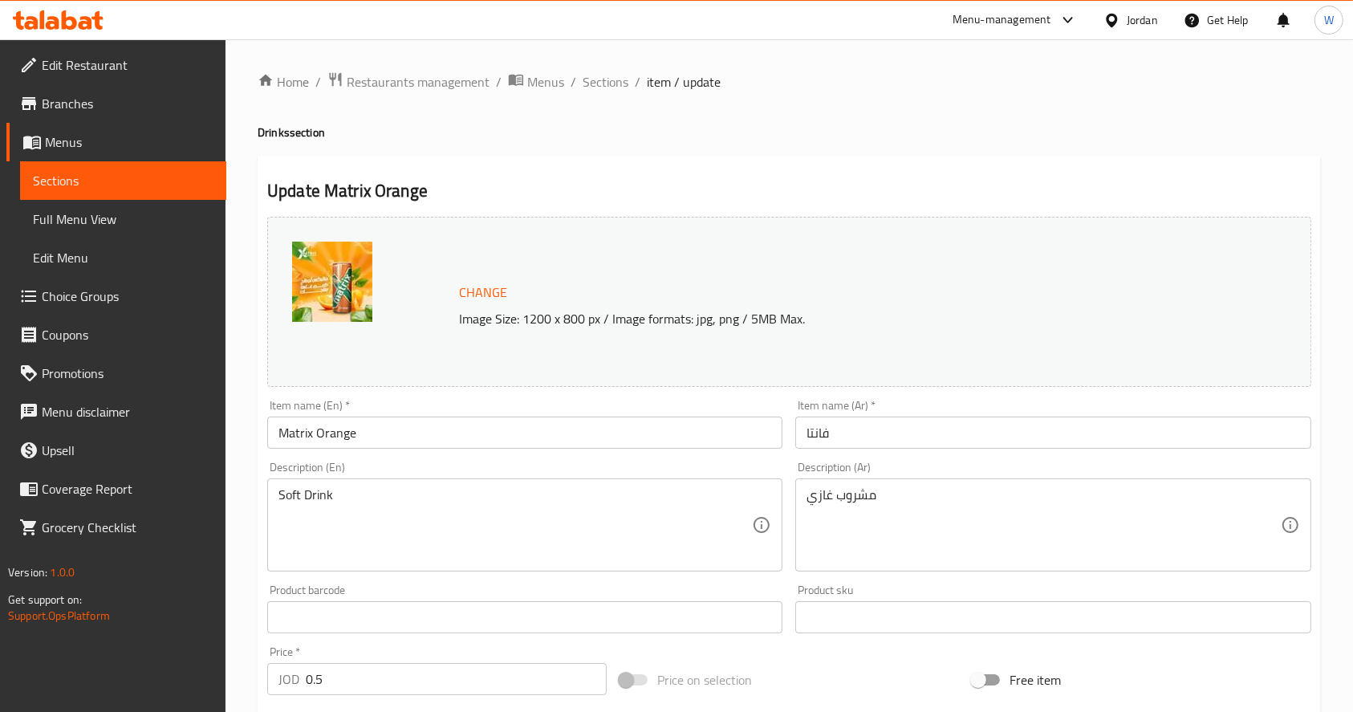
click at [898, 429] on input "فانتا" at bounding box center [1052, 433] width 515 height 32
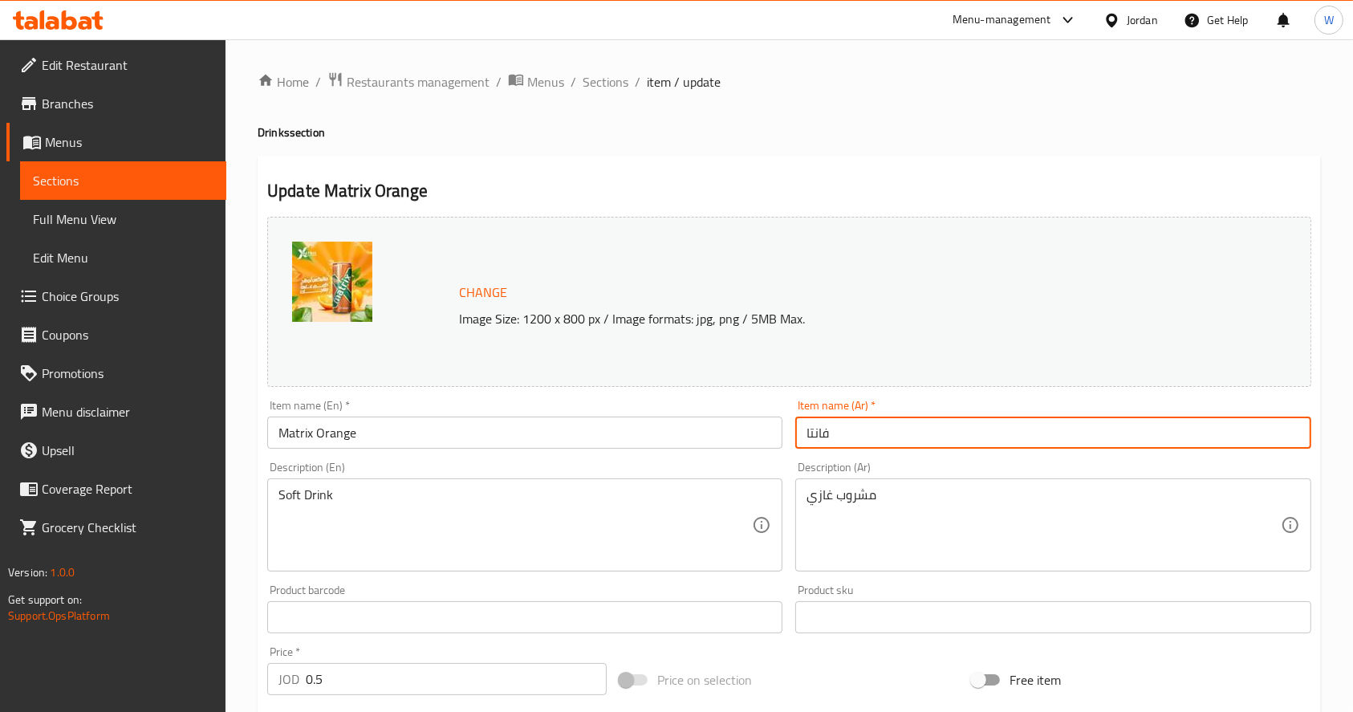
click at [898, 429] on input "فانتا" at bounding box center [1052, 433] width 515 height 32
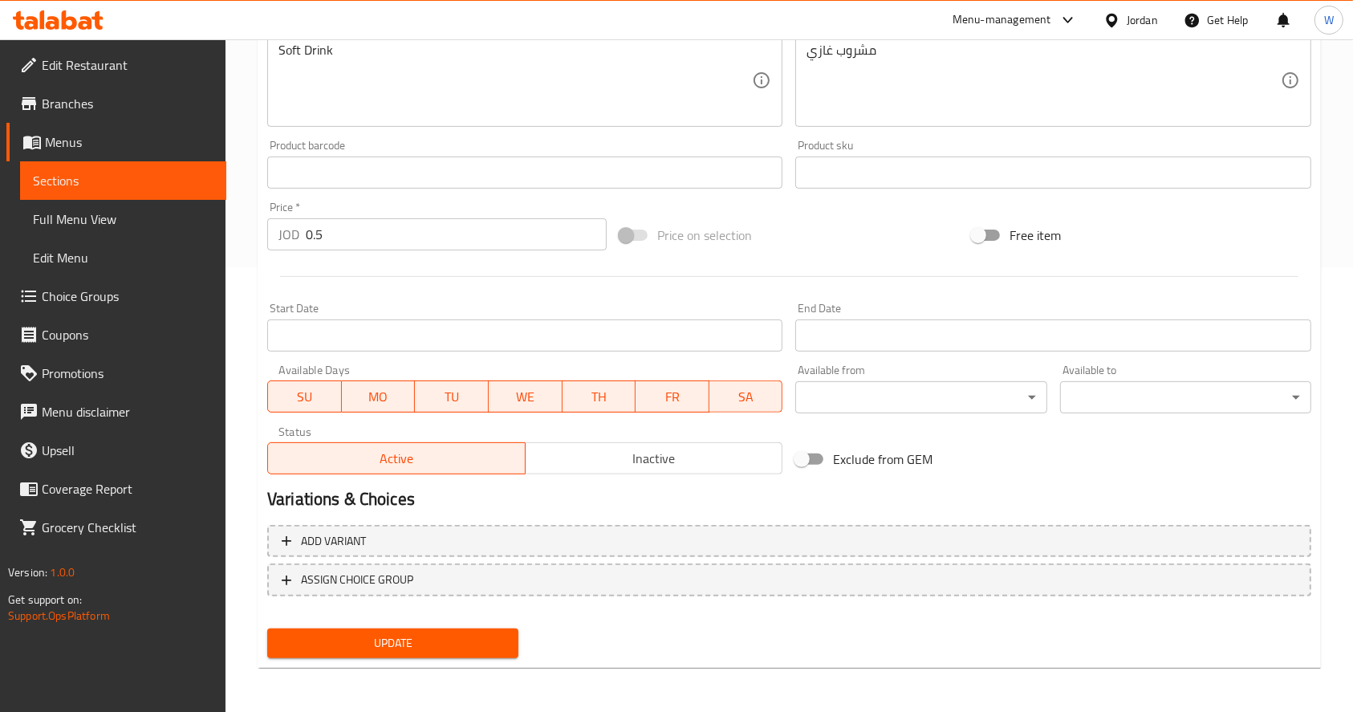
type input "[PERSON_NAME]"
click at [479, 630] on button "Update" at bounding box center [392, 643] width 251 height 30
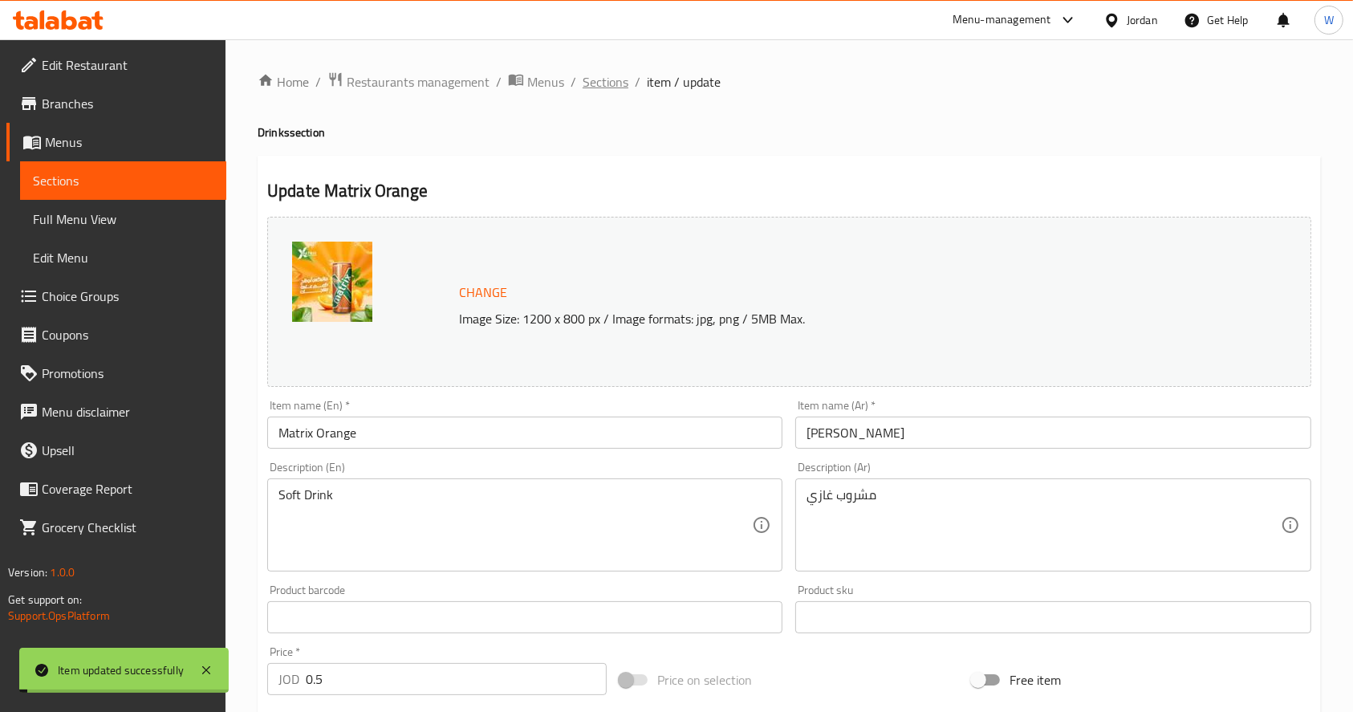
click at [600, 76] on span "Sections" at bounding box center [606, 81] width 46 height 19
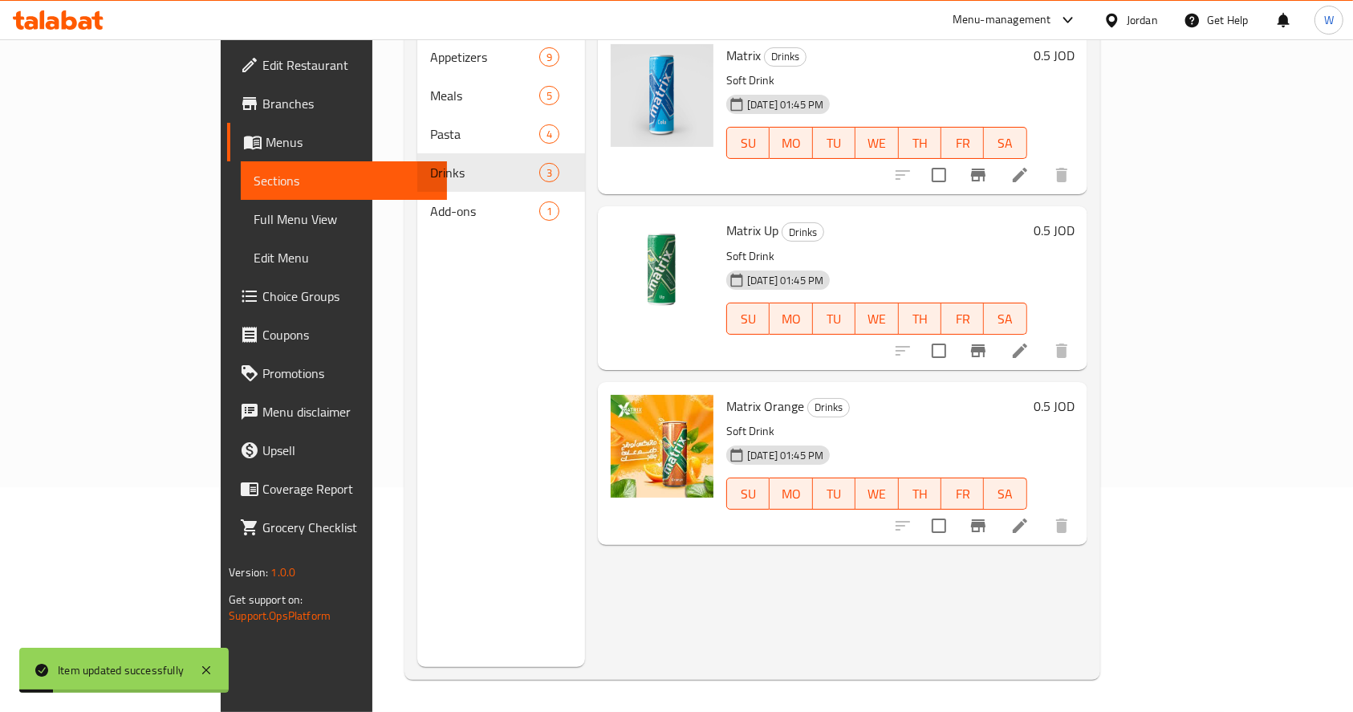
click at [678, 577] on div "Menu items Add Sort Manage items Matrix Drinks Soft Drink [DATE] 01:45 PM SU MO…" at bounding box center [836, 311] width 502 height 712
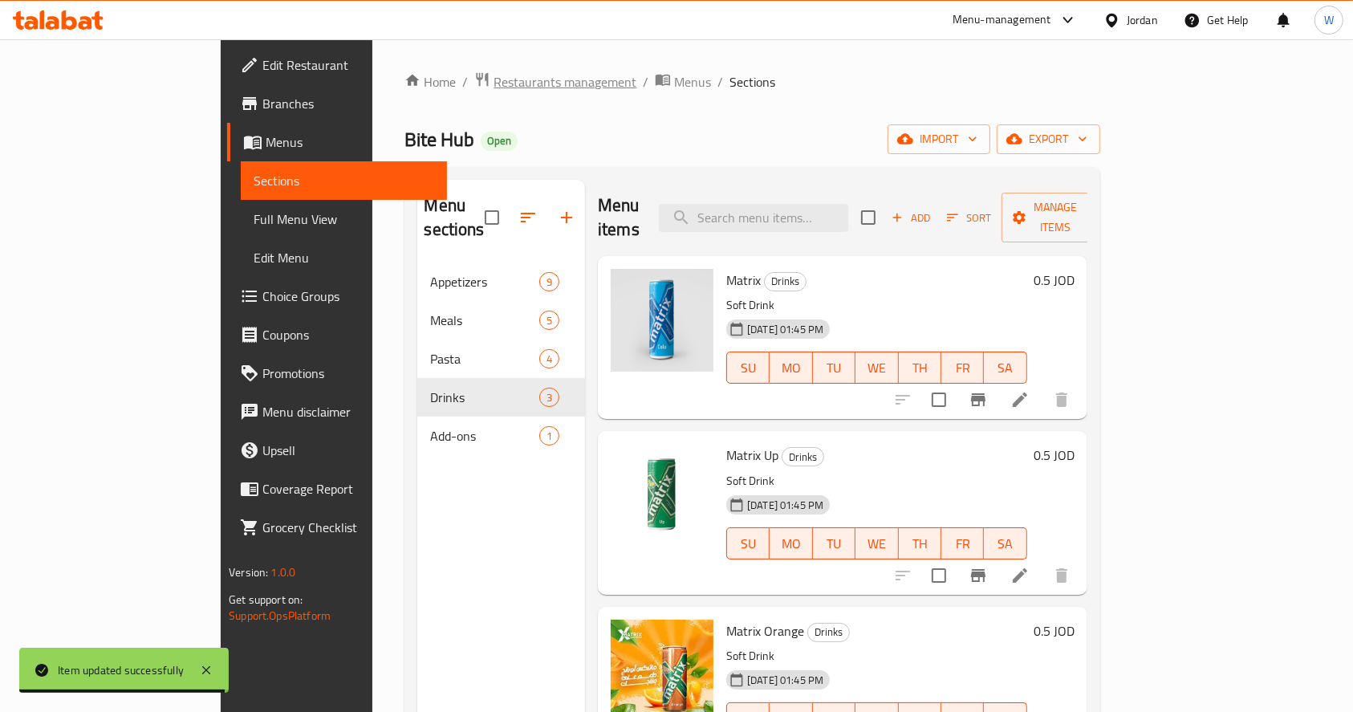
click at [494, 84] on span "Restaurants management" at bounding box center [565, 81] width 143 height 19
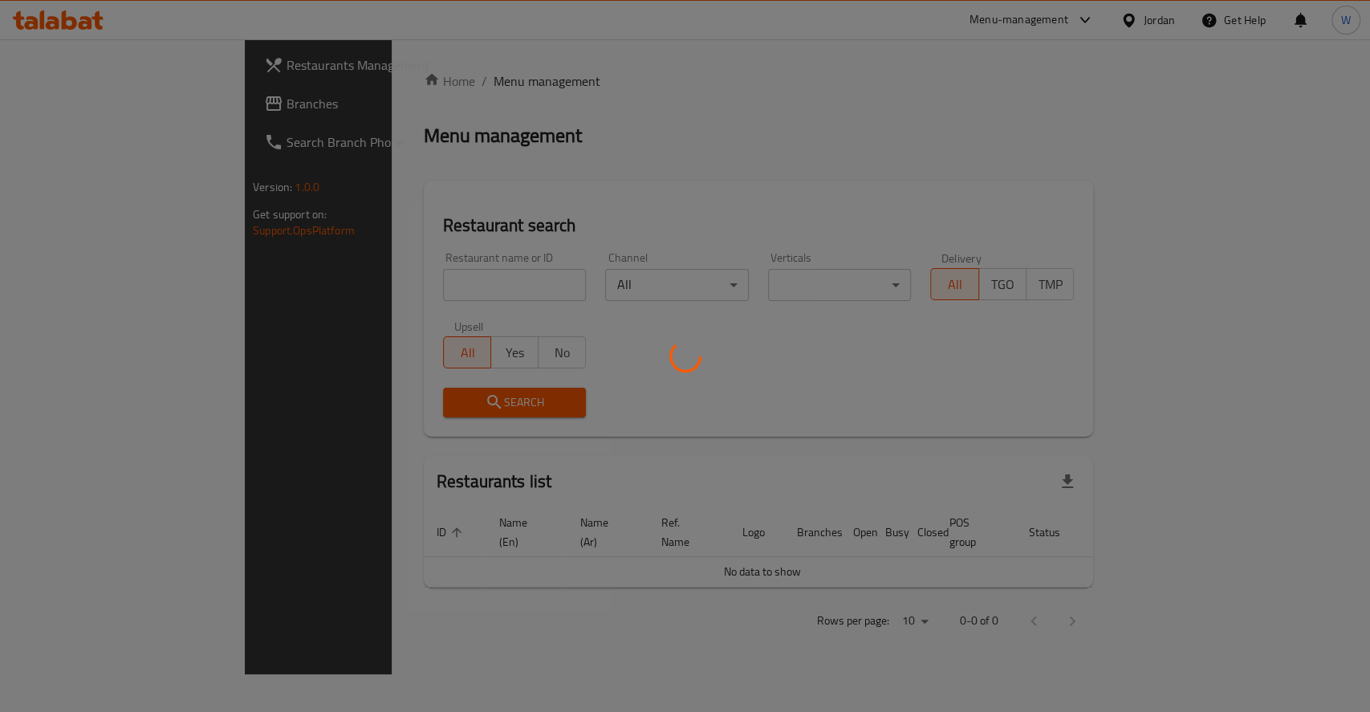
click at [382, 291] on div at bounding box center [685, 356] width 1370 height 712
